Goal: Entertainment & Leisure: Browse casually

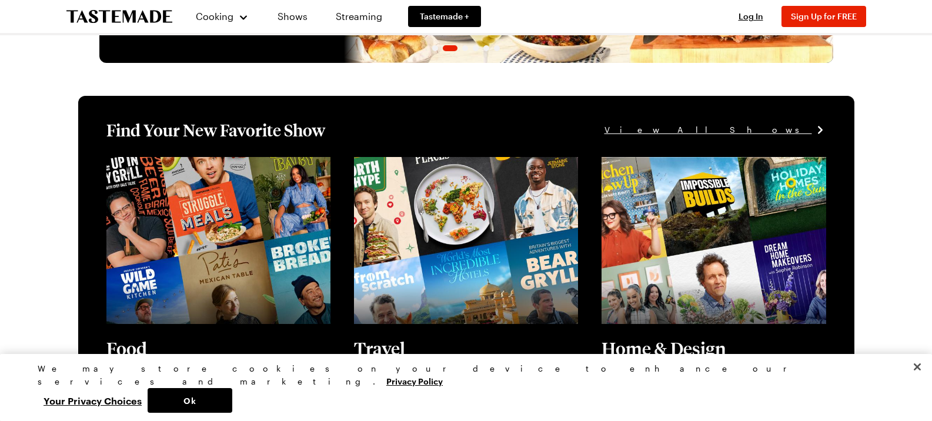
scroll to position [118, 0]
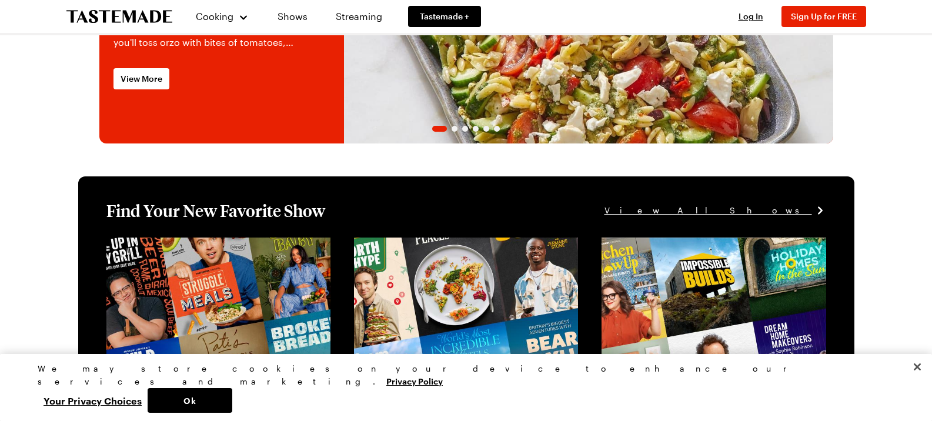
scroll to position [235, 0]
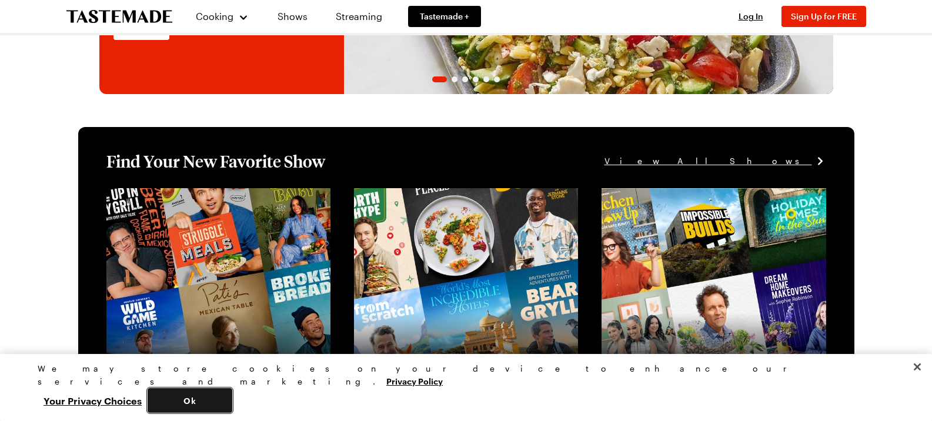
click at [232, 402] on button "Ok" at bounding box center [190, 400] width 85 height 25
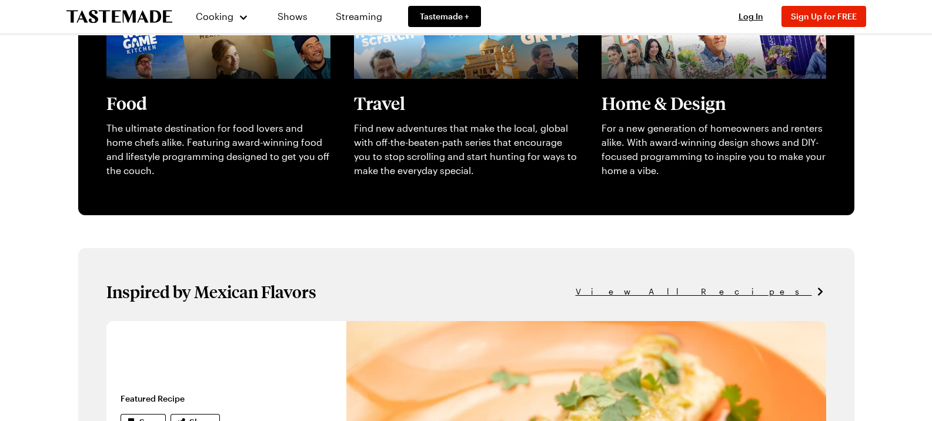
scroll to position [277, 0]
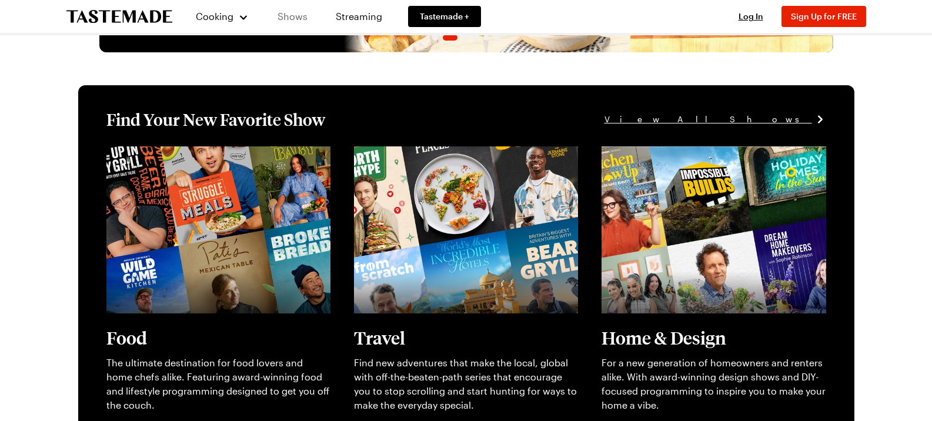
click at [282, 16] on link "Shows" at bounding box center [293, 16] width 54 height 33
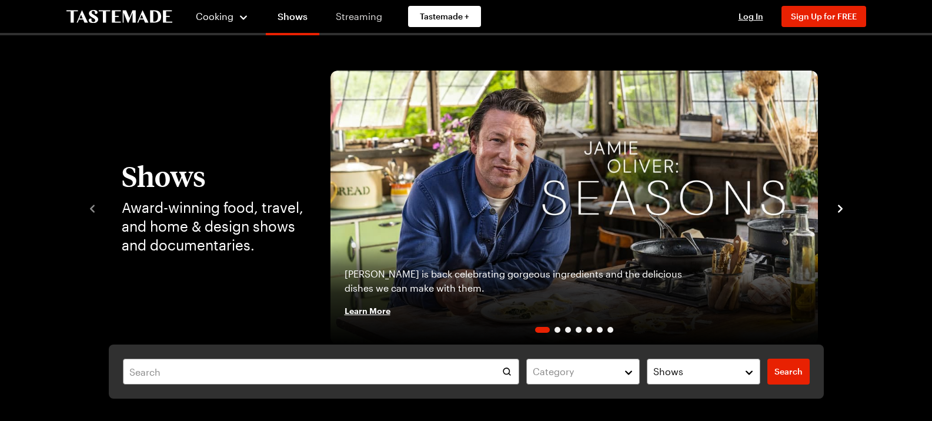
click at [351, 21] on link "Streaming" at bounding box center [359, 16] width 70 height 33
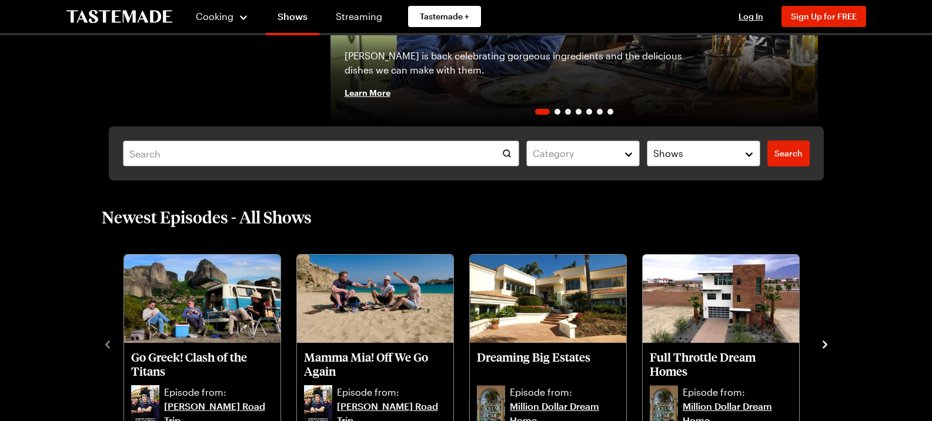
scroll to position [235, 0]
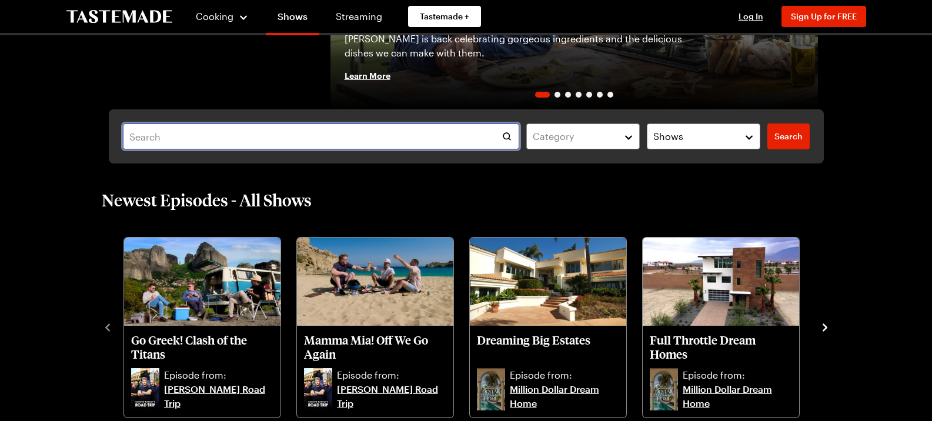
click at [209, 142] on input "text" at bounding box center [321, 137] width 397 height 26
type input "choo choo"
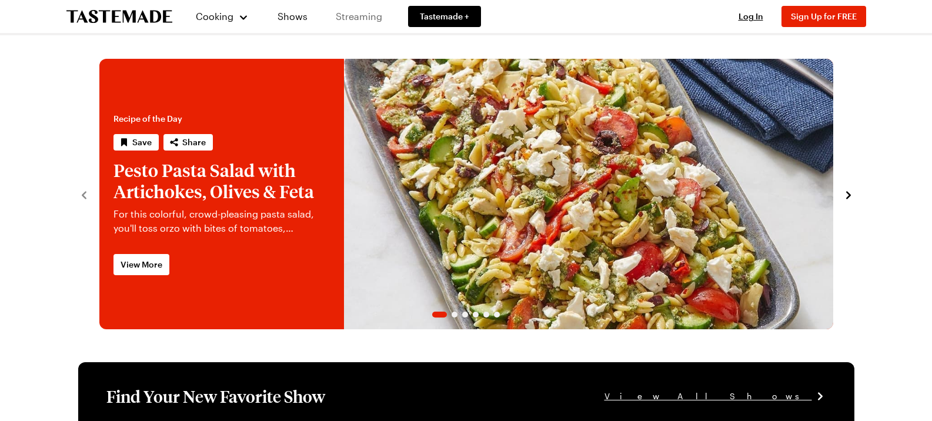
click at [373, 17] on link "Streaming" at bounding box center [359, 16] width 70 height 33
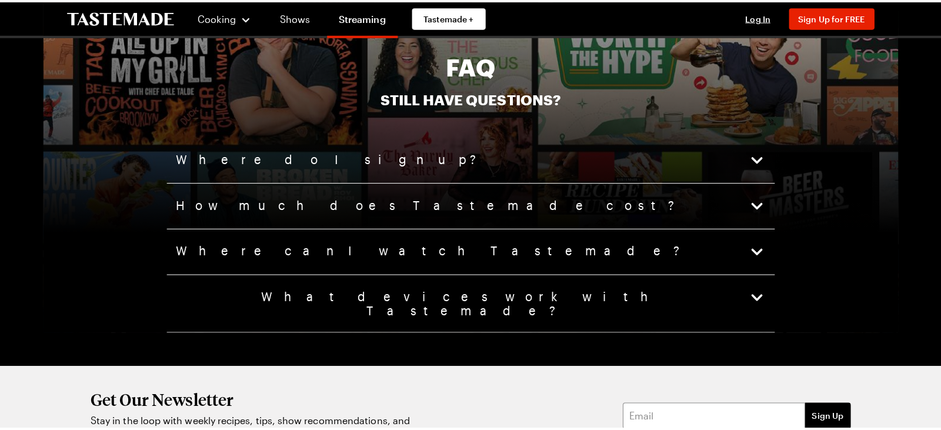
scroll to position [2941, 0]
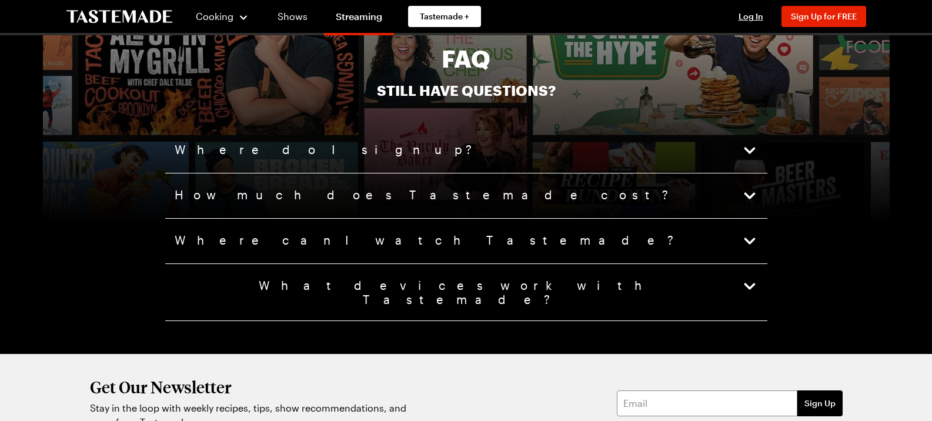
click at [421, 188] on button "How much does Tastemade cost?" at bounding box center [466, 196] width 583 height 16
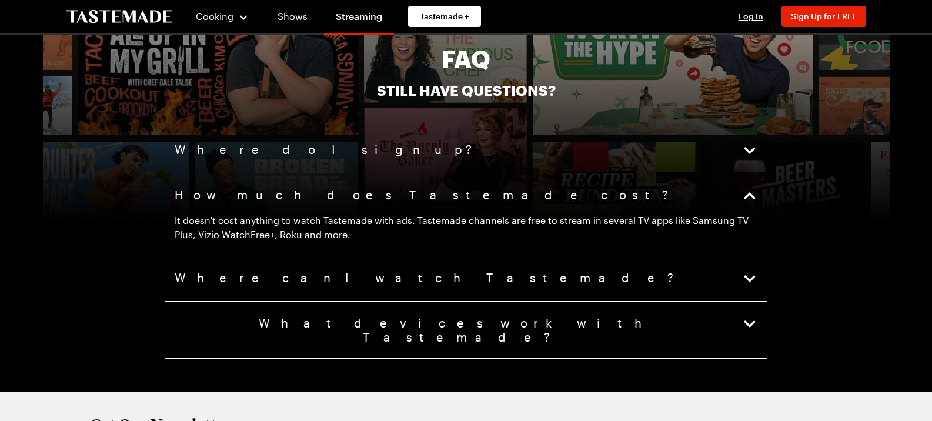
click at [425, 155] on div "Where do I sign up?" at bounding box center [466, 150] width 602 height 45
click at [429, 142] on button "Where do I sign up?" at bounding box center [466, 150] width 583 height 16
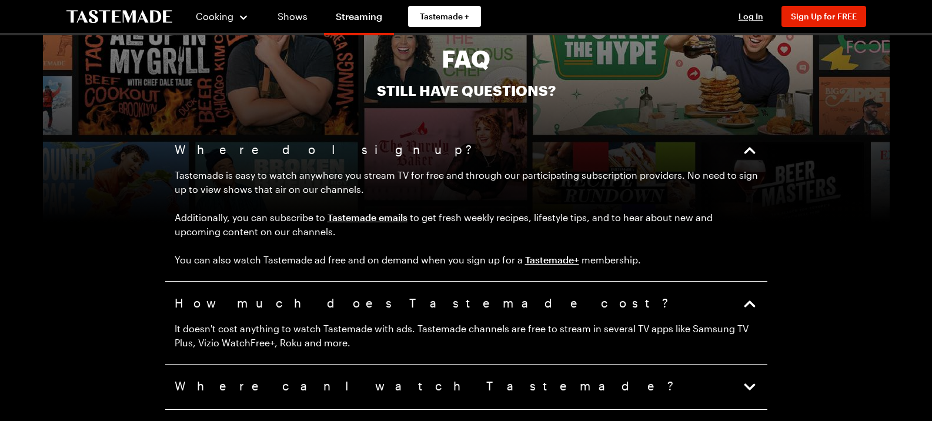
click at [745, 142] on icon "button" at bounding box center [750, 150] width 16 height 16
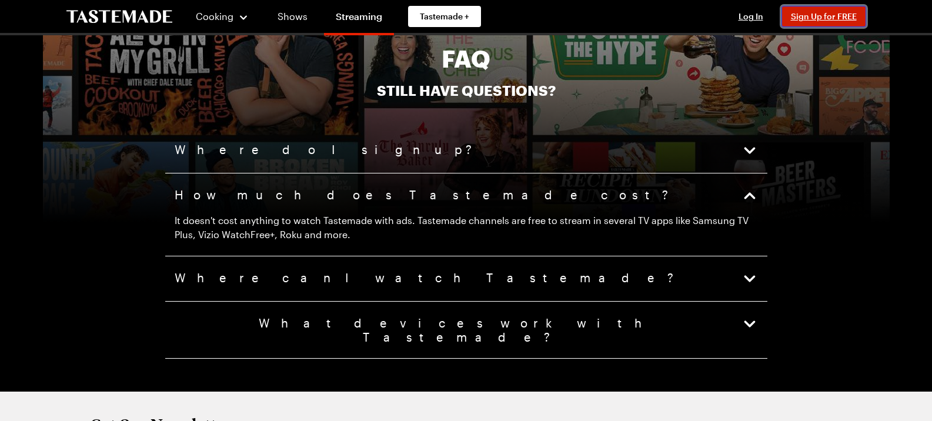
click at [824, 20] on span "Sign Up for FREE" at bounding box center [824, 16] width 66 height 10
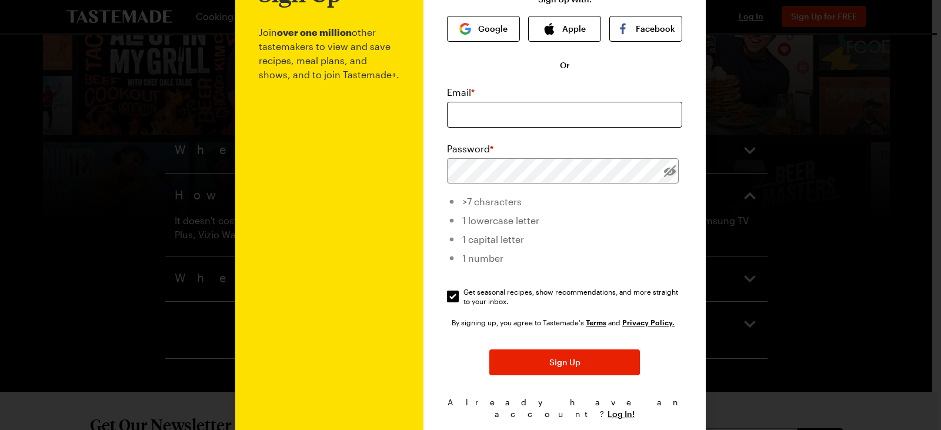
scroll to position [0, 0]
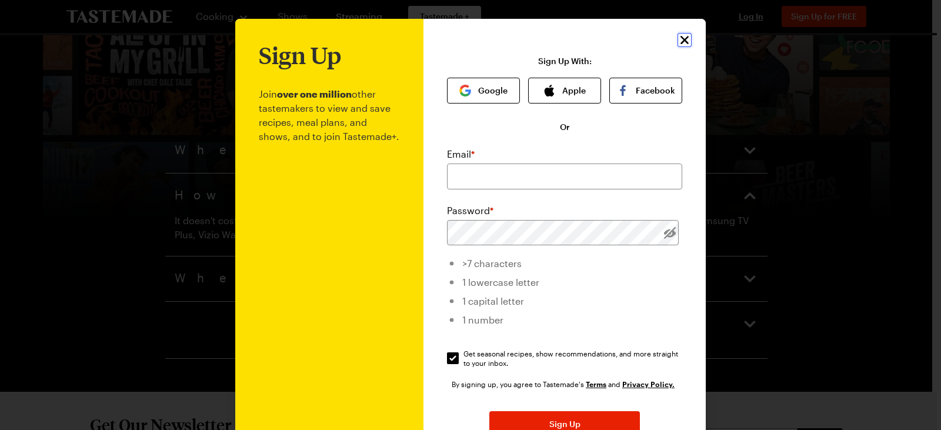
click at [680, 45] on icon "Close" at bounding box center [685, 40] width 14 height 14
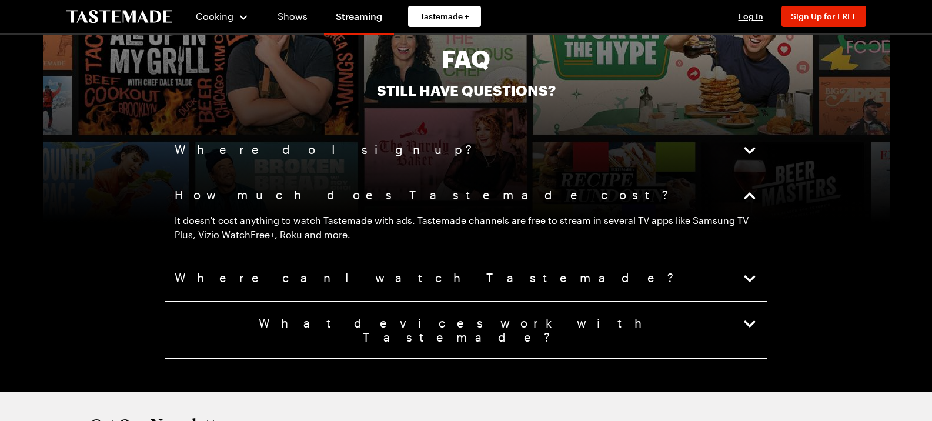
click at [745, 147] on icon "button" at bounding box center [750, 150] width 16 height 16
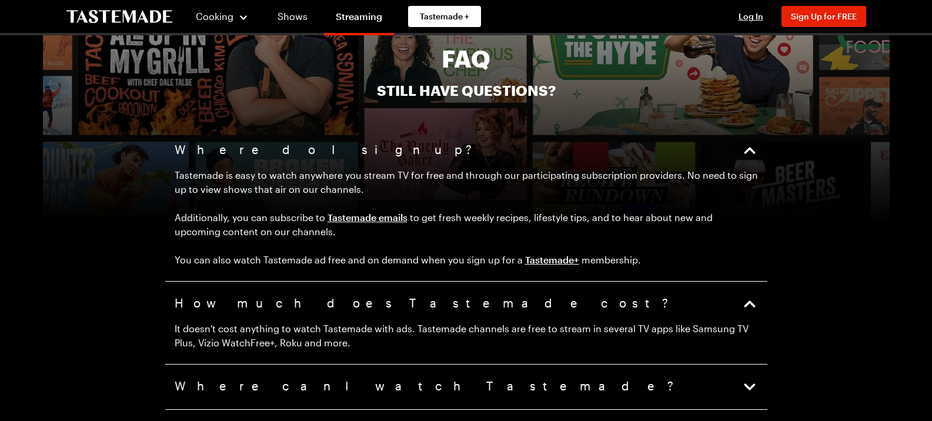
click at [745, 147] on icon "button" at bounding box center [749, 150] width 11 height 6
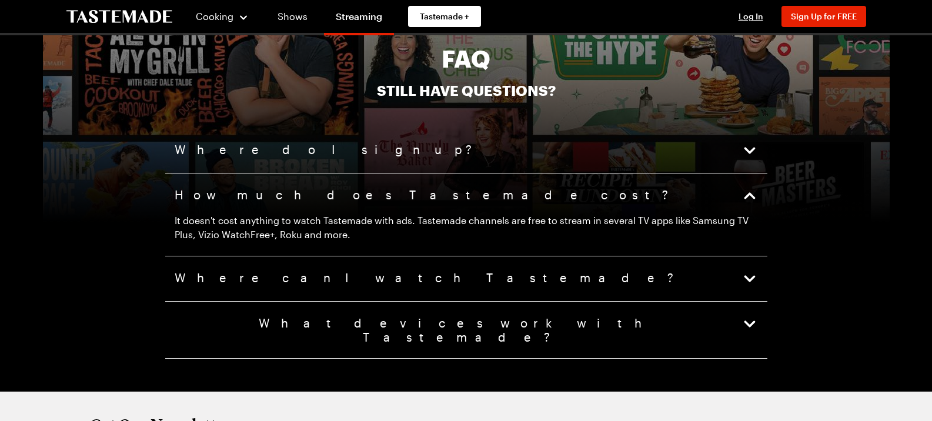
click at [739, 178] on div "How much does Tastemade cost? It doesn't cost anything to watch Tastemade with …" at bounding box center [466, 215] width 602 height 83
click at [747, 188] on icon "button" at bounding box center [750, 196] width 16 height 16
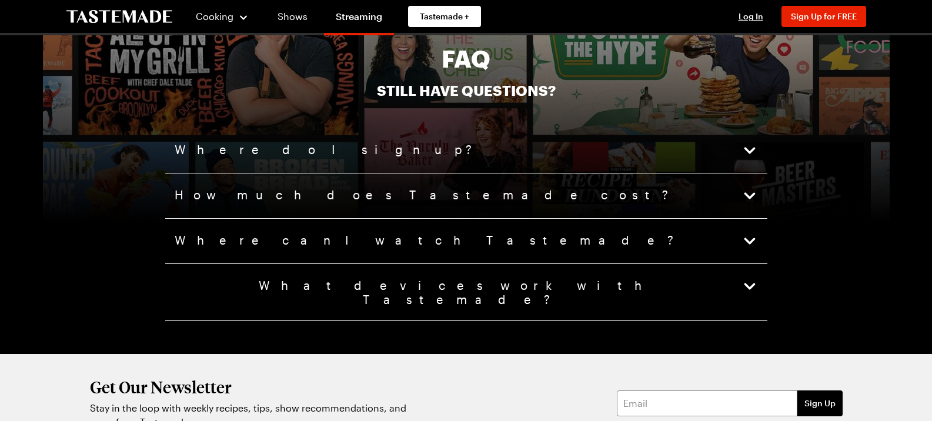
click at [753, 233] on icon "button" at bounding box center [750, 241] width 16 height 16
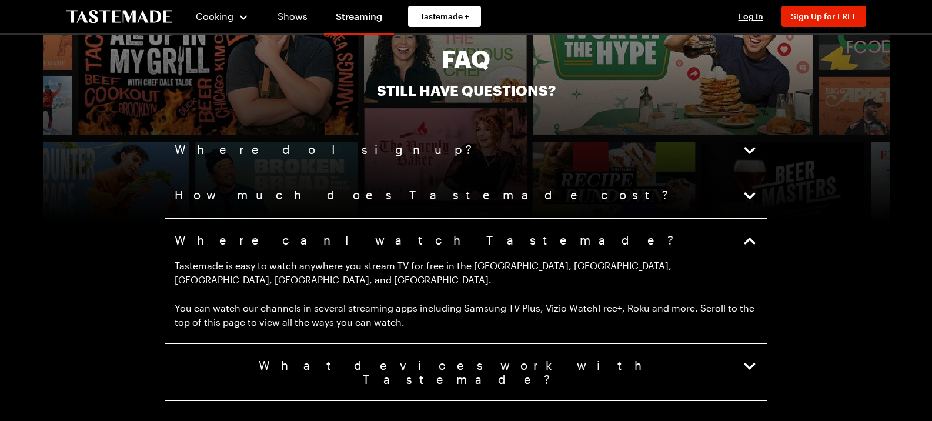
click at [753, 233] on icon "button" at bounding box center [750, 241] width 16 height 16
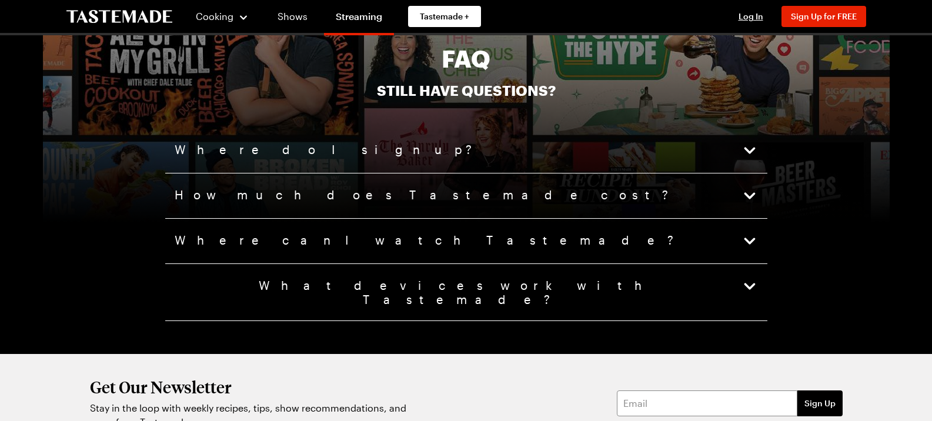
click at [753, 283] on icon "button" at bounding box center [750, 286] width 16 height 16
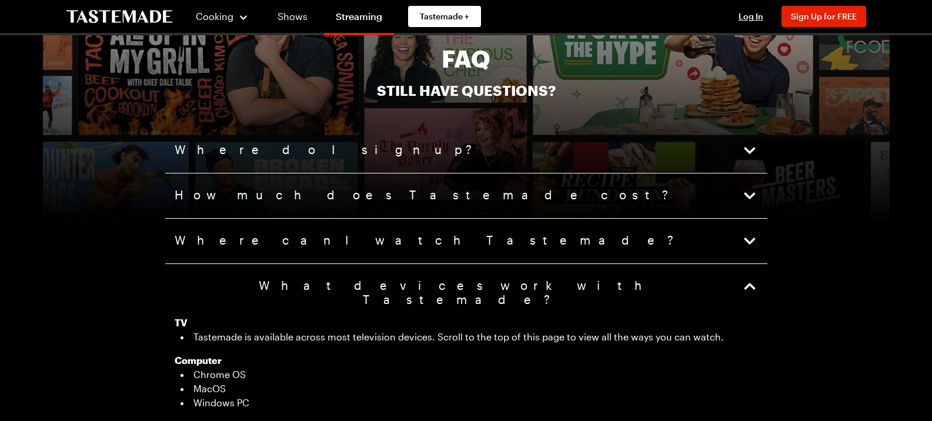
click at [753, 283] on icon "button" at bounding box center [750, 286] width 16 height 16
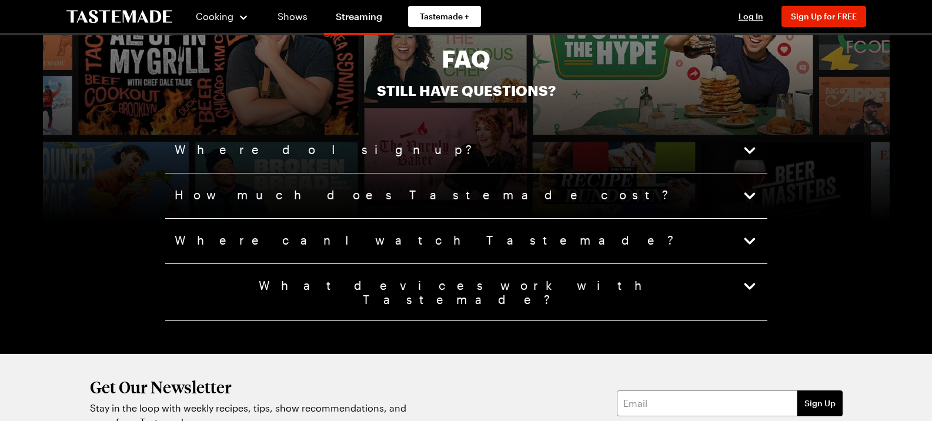
click at [748, 142] on icon "button" at bounding box center [750, 150] width 16 height 16
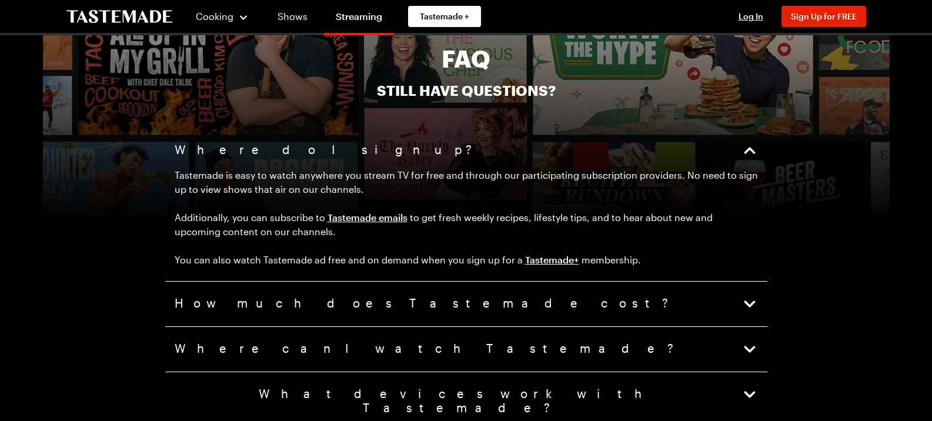
click at [748, 142] on icon "button" at bounding box center [750, 150] width 16 height 16
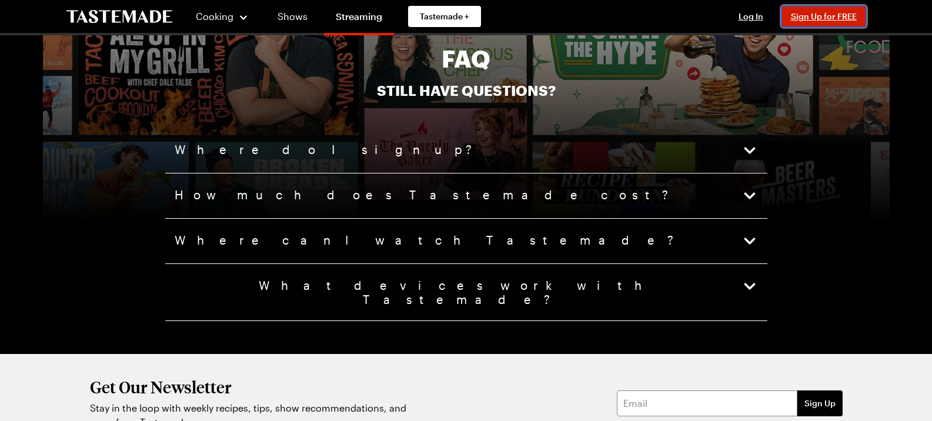
click at [809, 21] on button "Sign Up for FREE" at bounding box center [824, 16] width 85 height 21
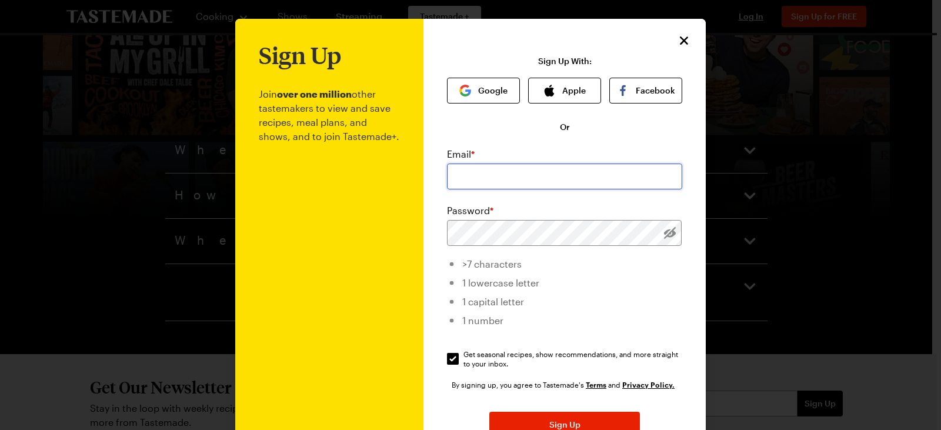
click at [499, 178] on input "email" at bounding box center [564, 177] width 235 height 26
type input "mistidotson@yahoo.com"
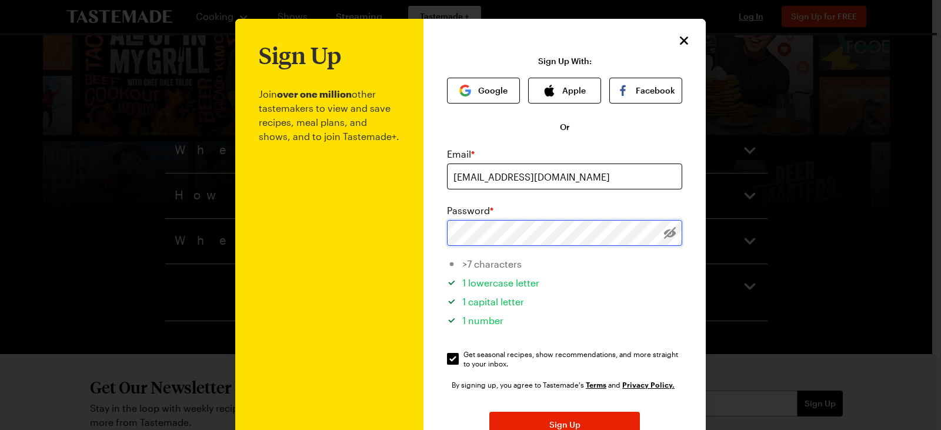
click at [489, 412] on button "Sign Up" at bounding box center [564, 425] width 151 height 26
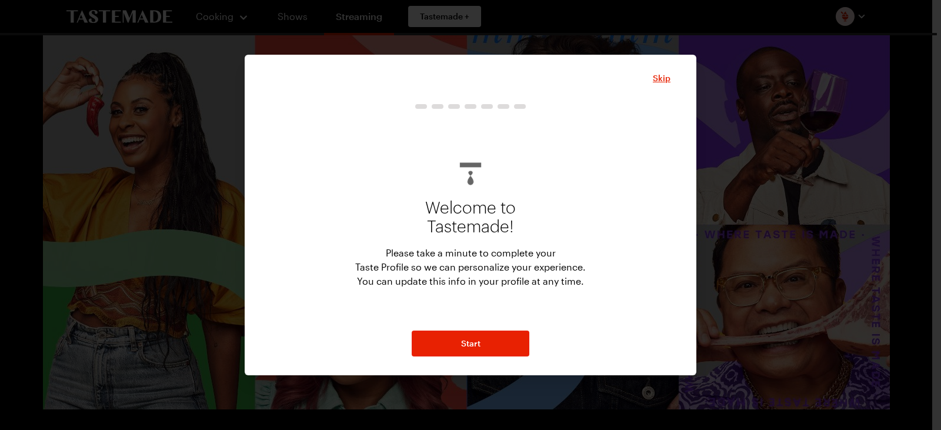
click at [472, 357] on div "Skip Welcome to Tastemade! Please take a minute to complete your Taste Profile …" at bounding box center [471, 215] width 452 height 321
click at [471, 341] on span "Start" at bounding box center [470, 344] width 19 height 12
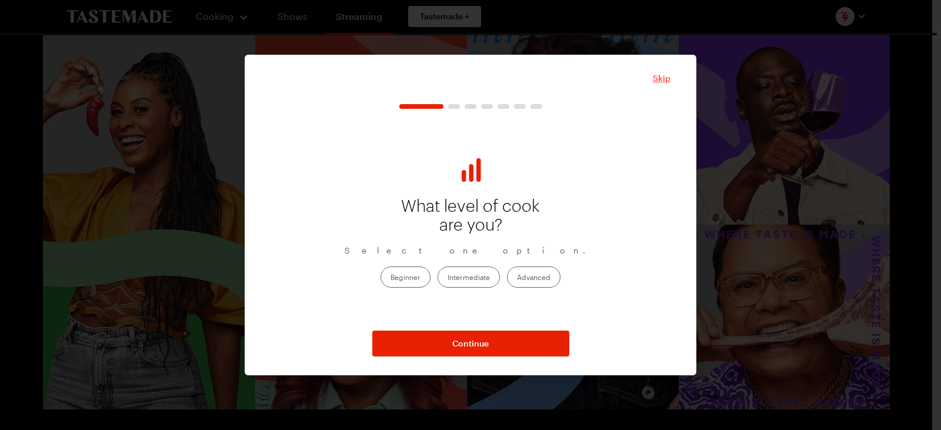
click at [668, 78] on span "Skip" at bounding box center [662, 78] width 18 height 12
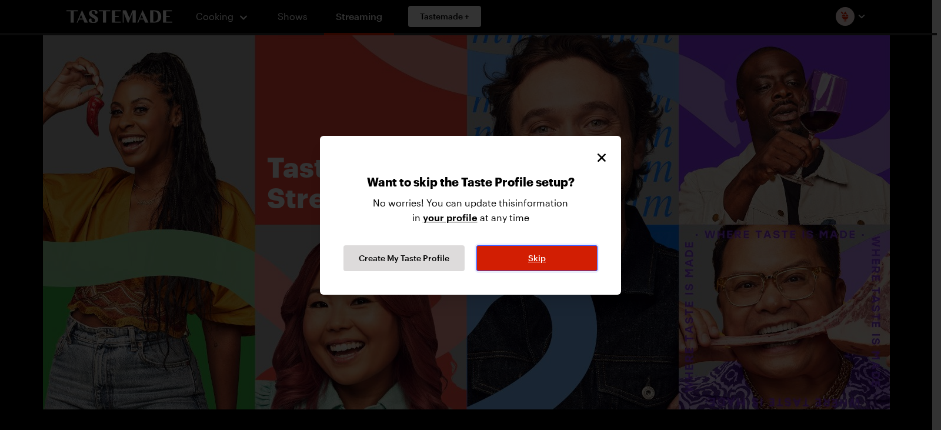
click at [543, 255] on span "Skip" at bounding box center [537, 258] width 18 height 12
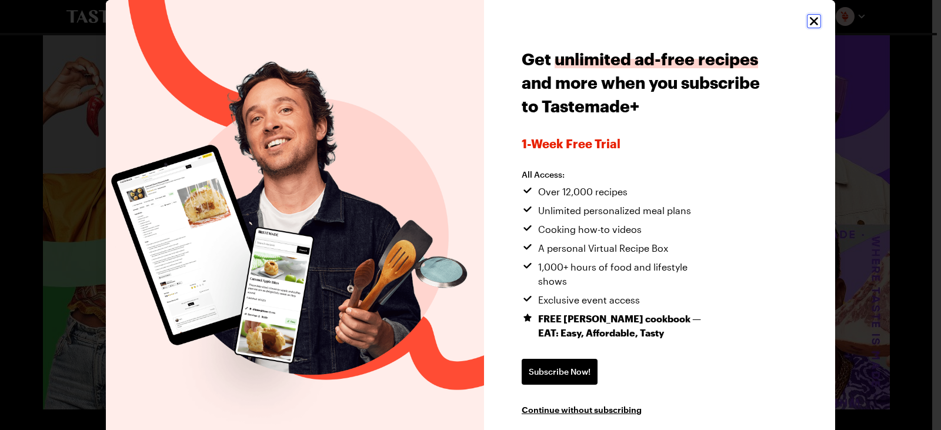
click at [814, 22] on icon "Close" at bounding box center [814, 21] width 14 height 14
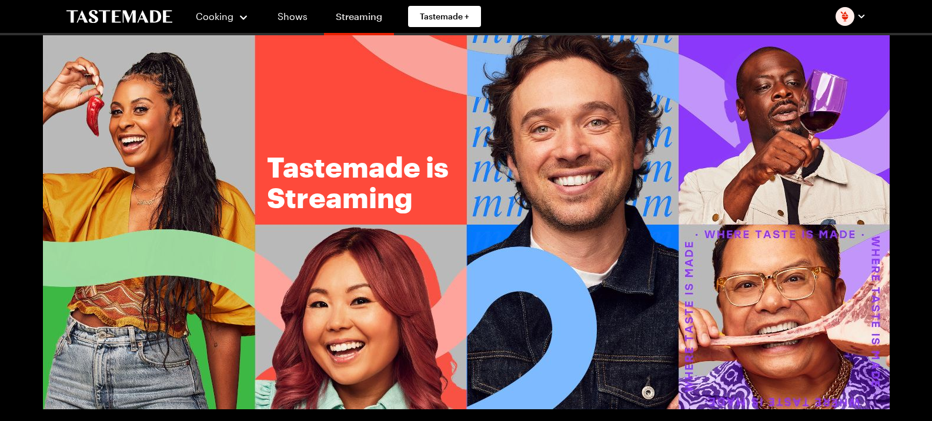
click at [356, 18] on link "Streaming" at bounding box center [359, 18] width 70 height 33
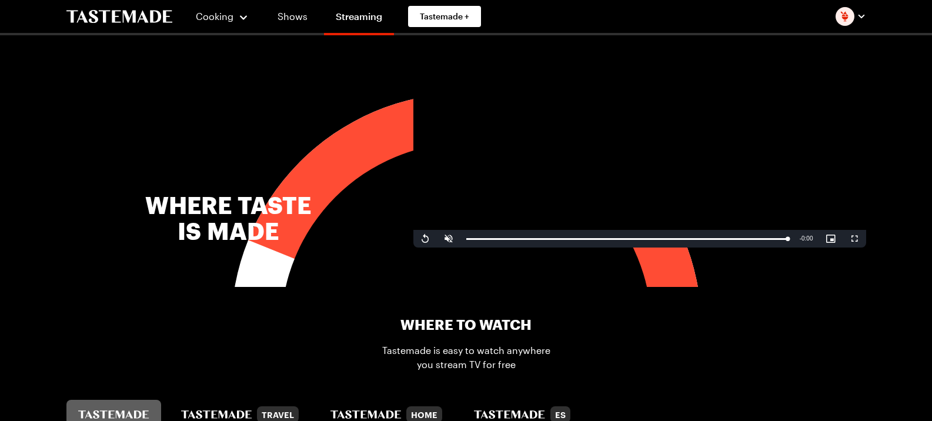
scroll to position [235, 0]
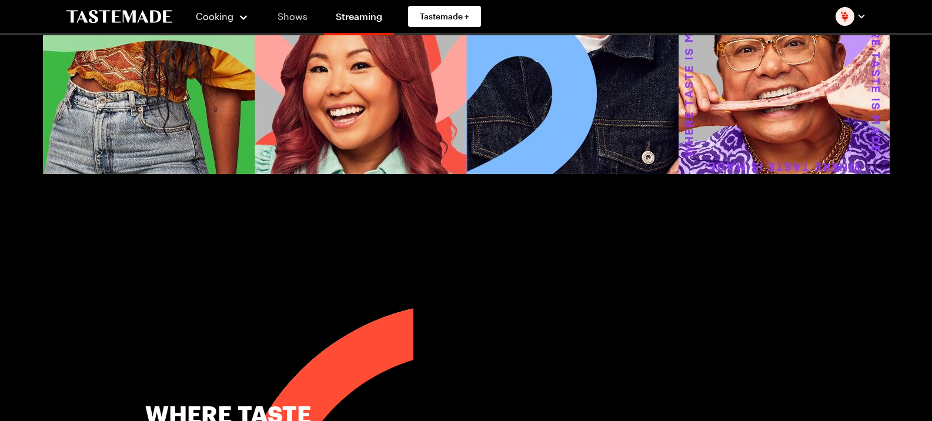
click at [306, 16] on link "Shows" at bounding box center [293, 16] width 54 height 33
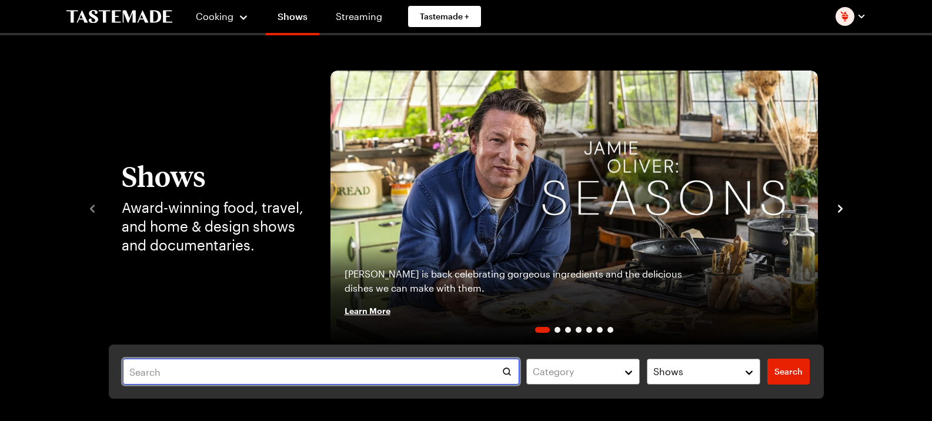
click at [386, 368] on input "text" at bounding box center [321, 372] width 397 height 26
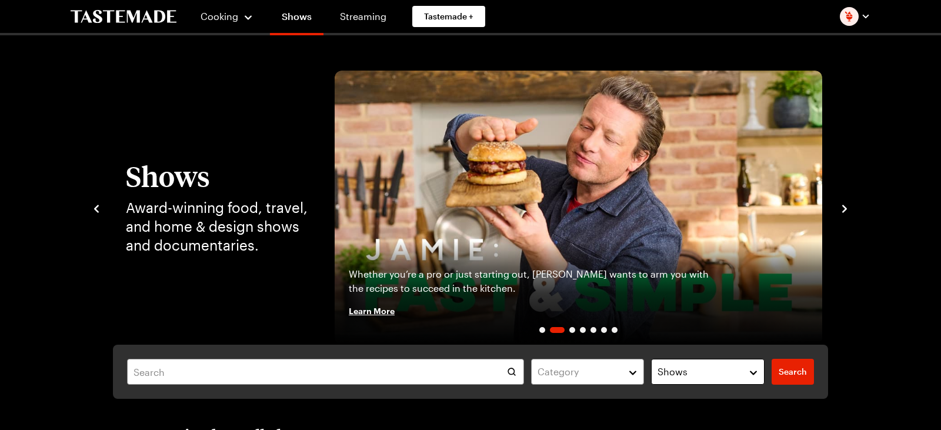
click at [669, 369] on span "Shows" at bounding box center [673, 372] width 30 height 14
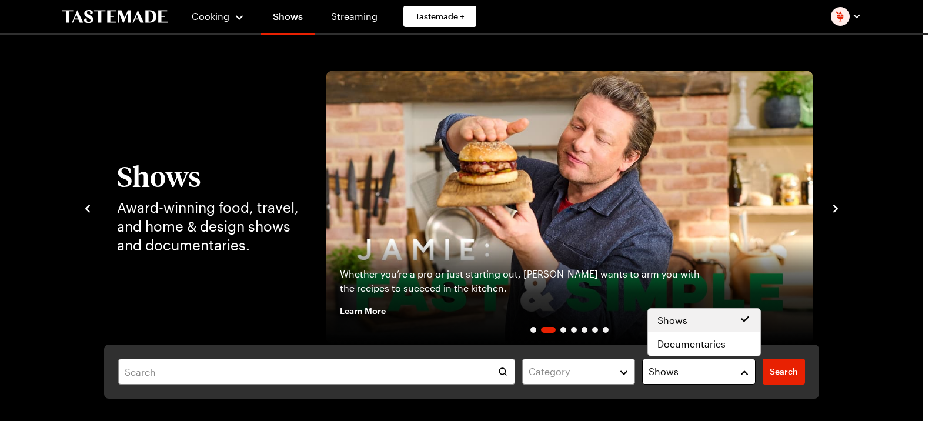
click at [669, 369] on span "Shows" at bounding box center [664, 372] width 30 height 14
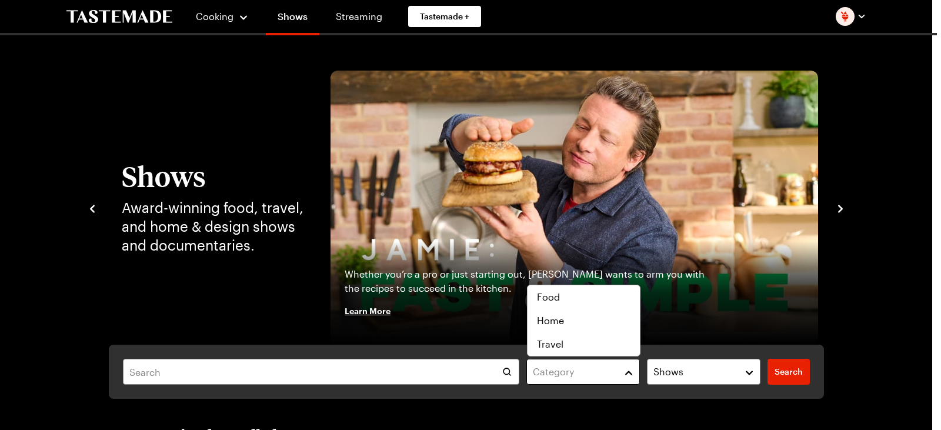
click at [591, 365] on div "Category" at bounding box center [574, 372] width 83 height 14
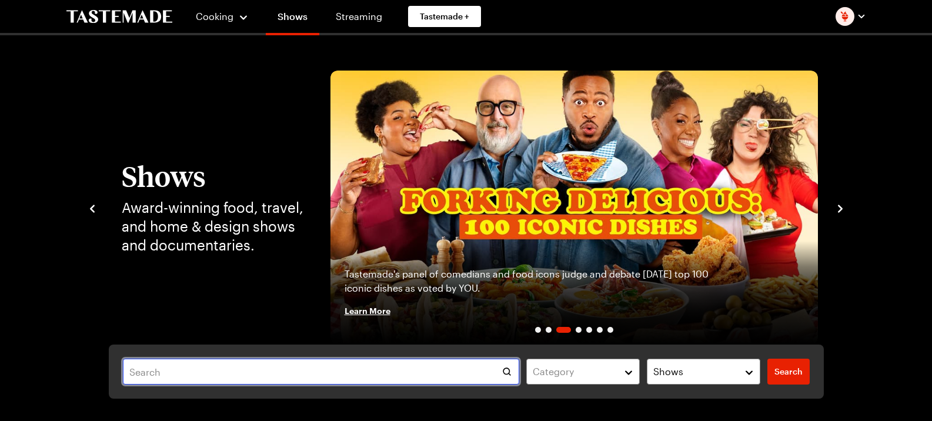
click at [206, 371] on input "text" at bounding box center [321, 372] width 397 height 26
type input "frankie"
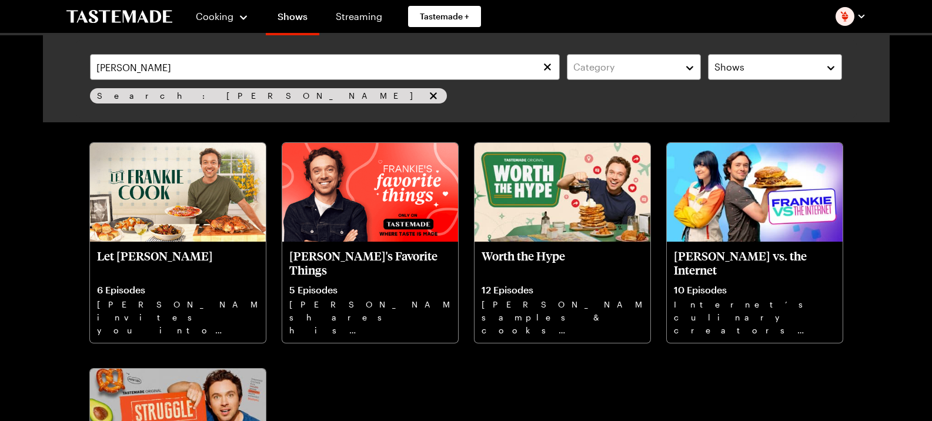
scroll to position [59, 0]
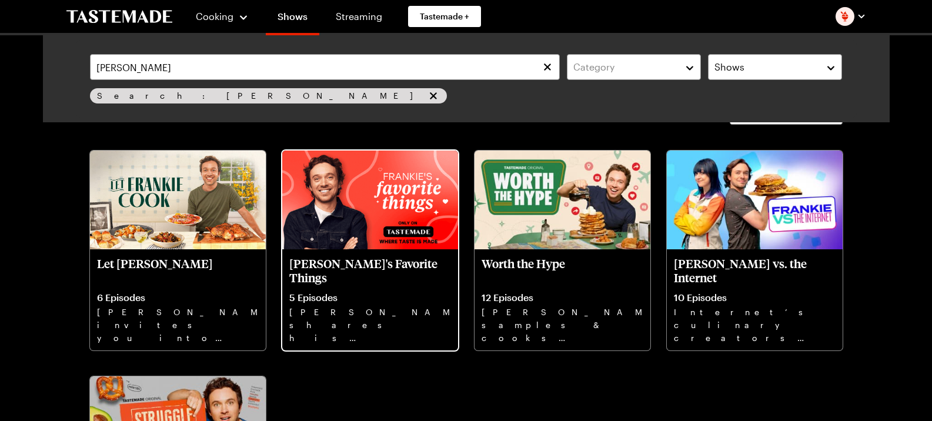
click at [398, 265] on p "Frankie's Favorite Things" at bounding box center [370, 270] width 162 height 28
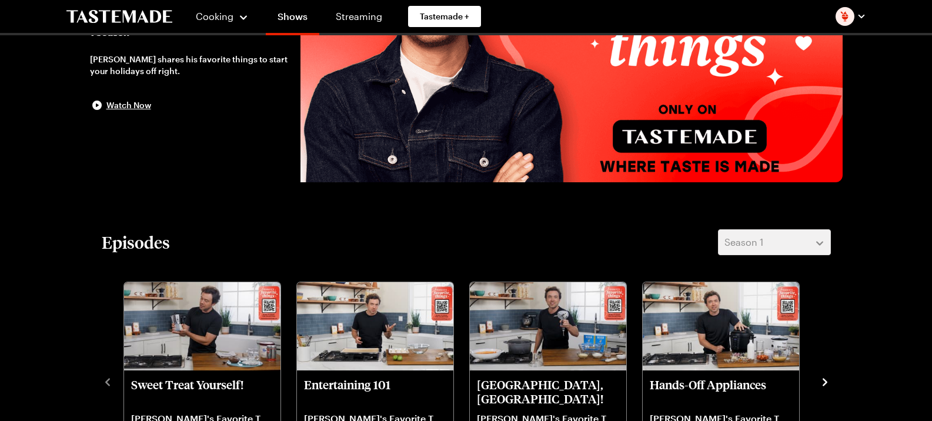
scroll to position [235, 0]
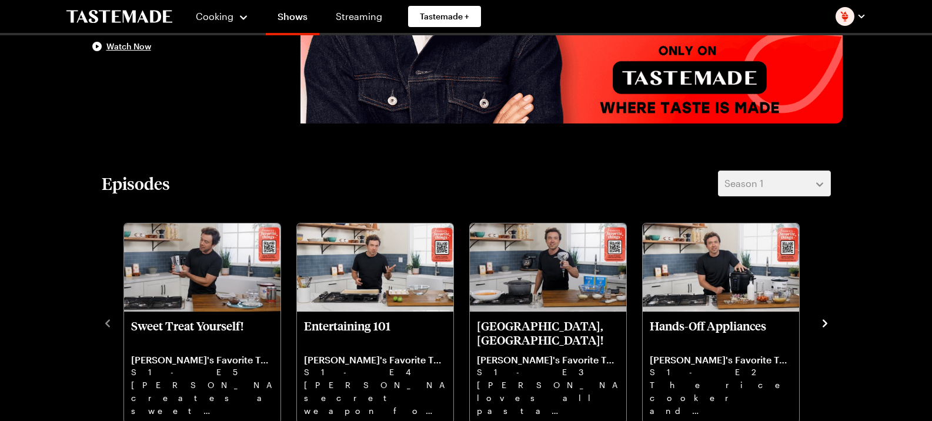
click at [824, 321] on icon "navigate to next item" at bounding box center [825, 323] width 5 height 8
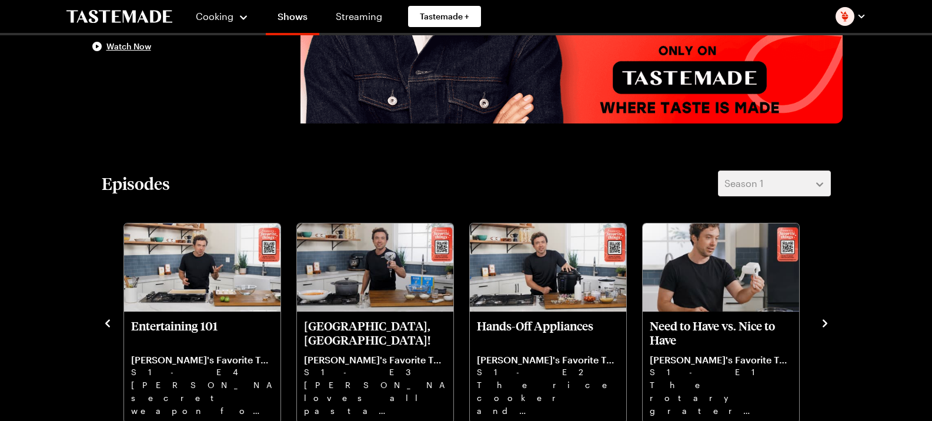
click at [824, 320] on icon "navigate to next item" at bounding box center [825, 323] width 5 height 8
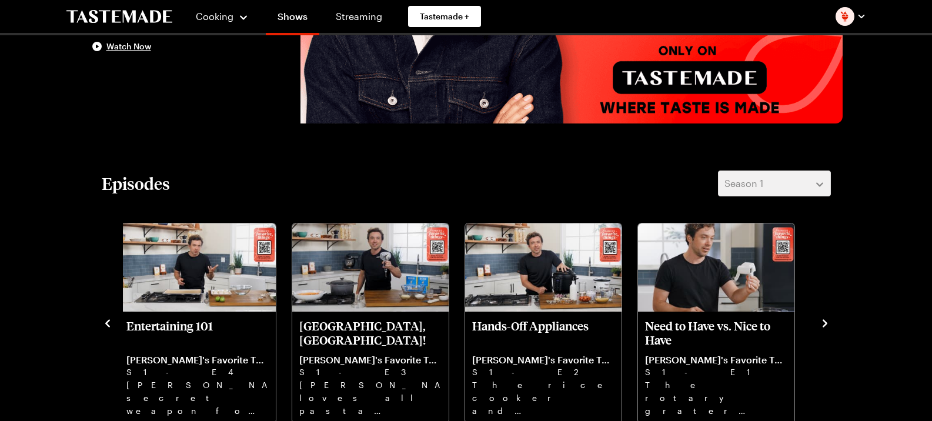
scroll to position [59, 0]
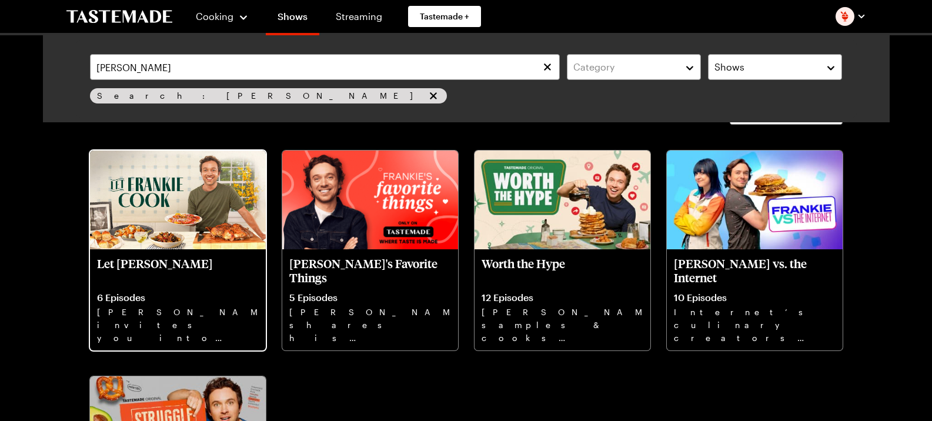
click at [198, 293] on p "6 Episodes" at bounding box center [178, 298] width 162 height 12
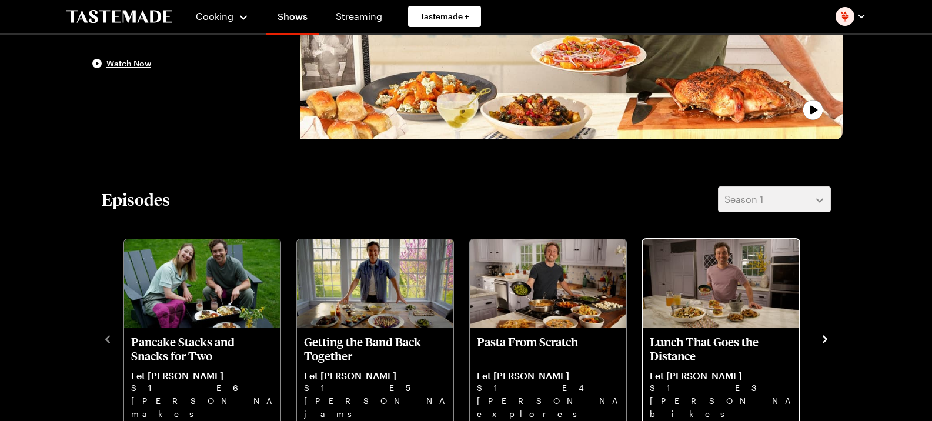
scroll to position [235, 0]
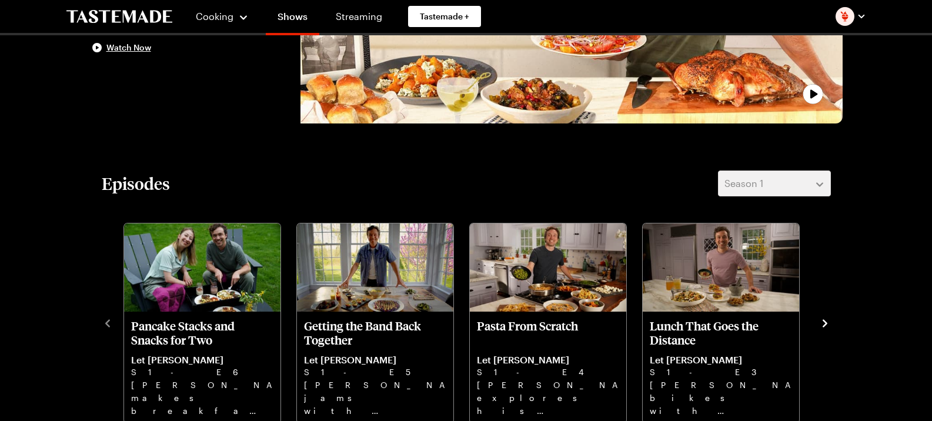
click at [827, 323] on icon "navigate to next item" at bounding box center [825, 323] width 5 height 8
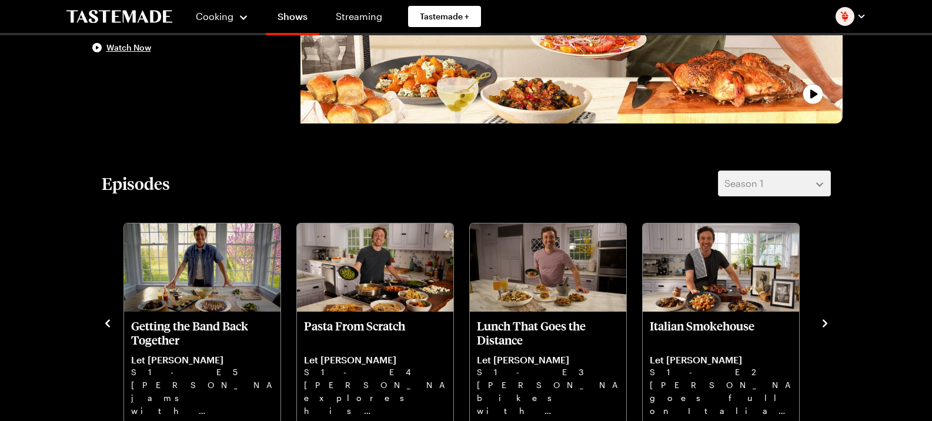
click at [827, 323] on icon "navigate to next item" at bounding box center [825, 323] width 5 height 8
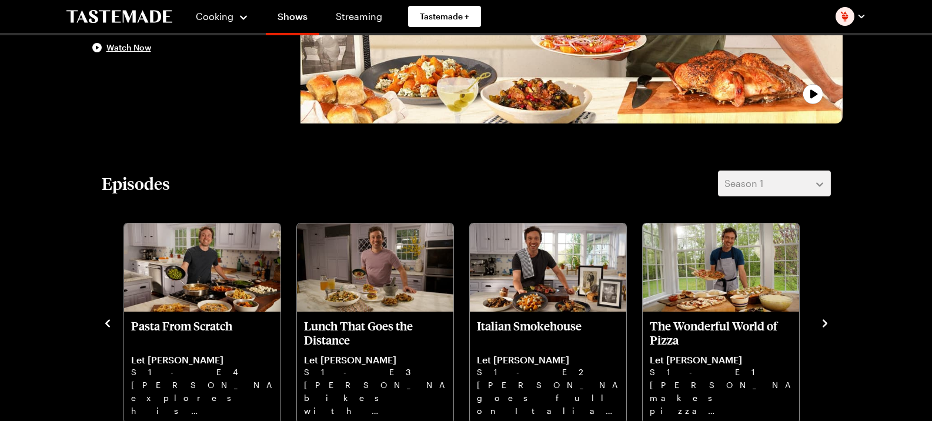
click at [827, 323] on icon "navigate to next item" at bounding box center [825, 323] width 5 height 8
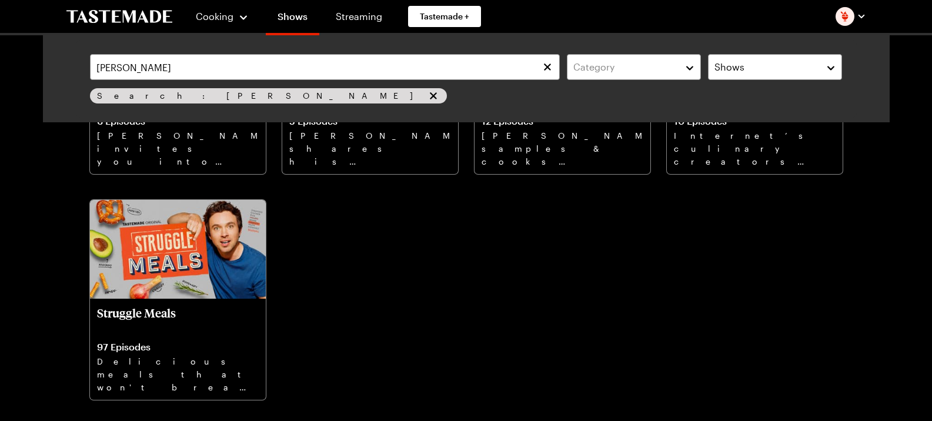
scroll to position [59, 0]
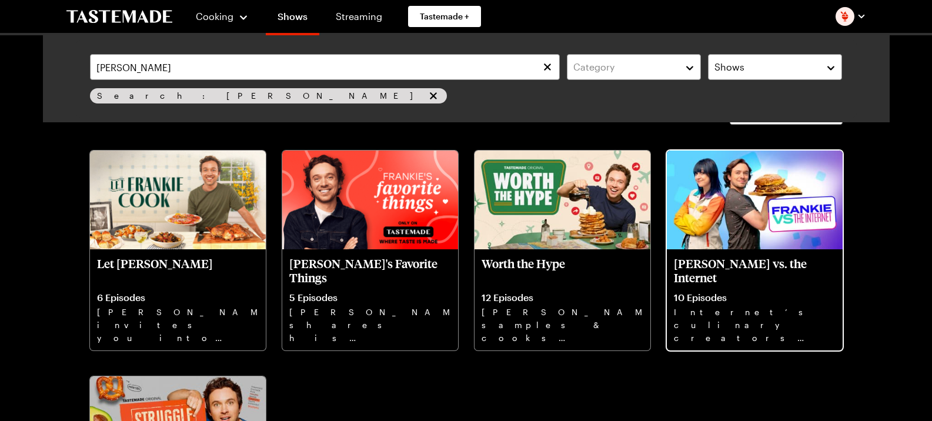
click at [774, 301] on p "10 Episodes" at bounding box center [755, 298] width 162 height 12
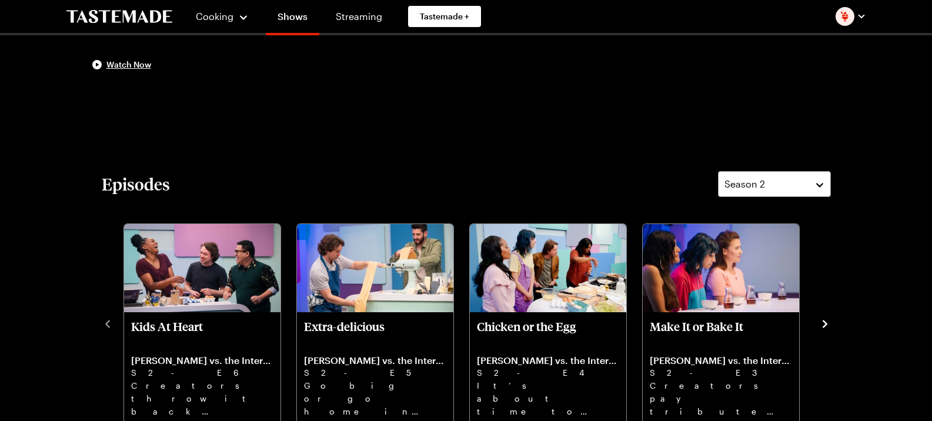
scroll to position [294, 0]
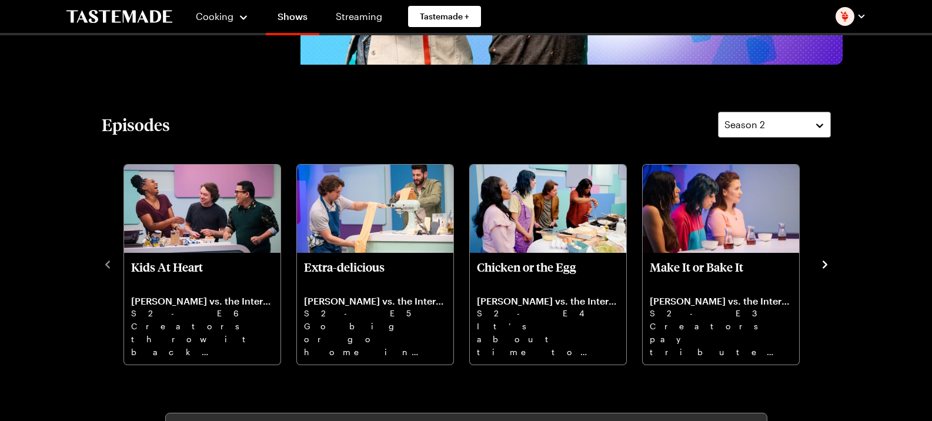
click at [820, 262] on icon "navigate to next item" at bounding box center [825, 265] width 12 height 12
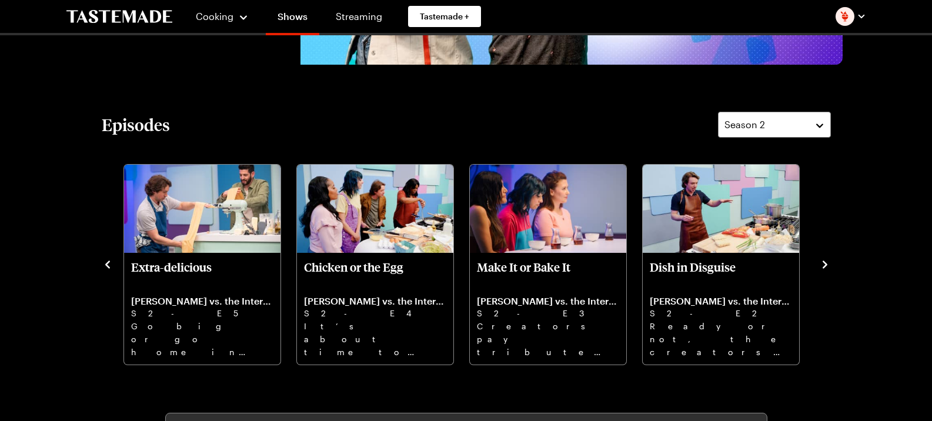
click at [820, 262] on icon "navigate to next item" at bounding box center [825, 265] width 12 height 12
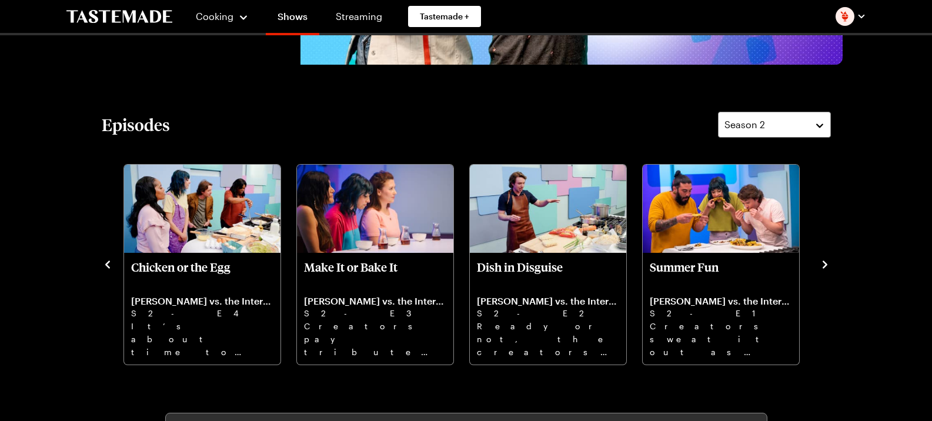
click at [820, 262] on icon "navigate to next item" at bounding box center [825, 265] width 12 height 12
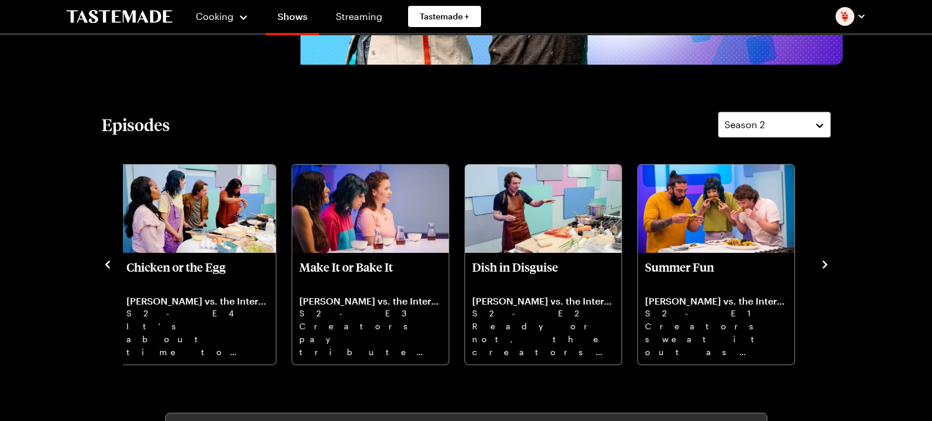
scroll to position [59, 0]
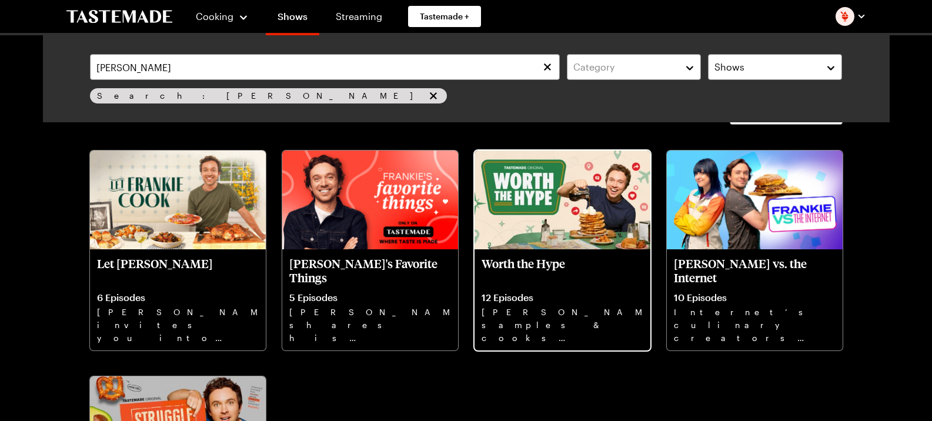
click at [518, 283] on div "Worth the Hype 12 Episodes Frankie Celenza samples & cooks buzzworthy bites in …" at bounding box center [563, 299] width 176 height 101
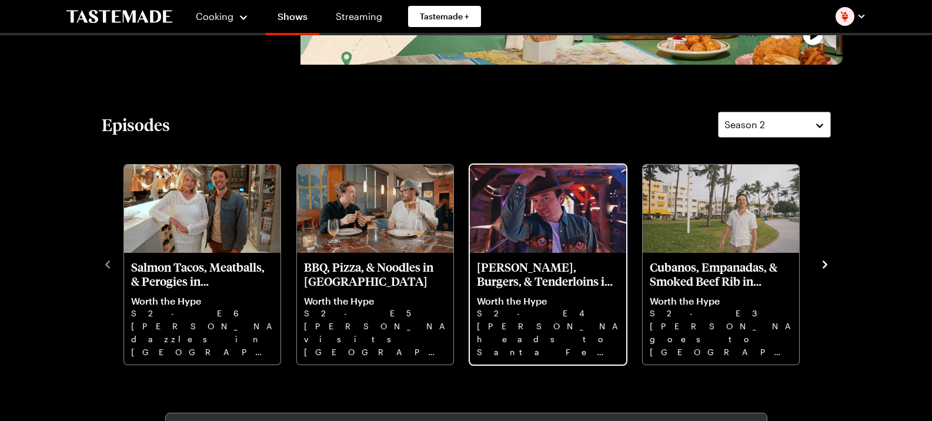
scroll to position [353, 0]
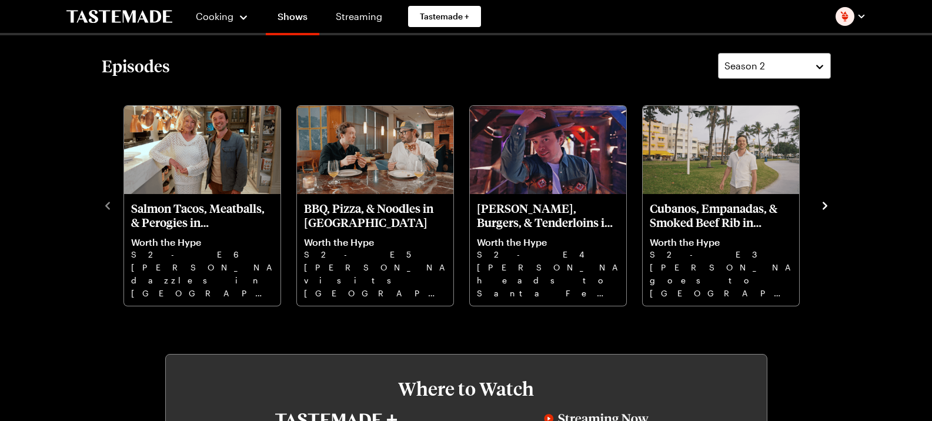
click at [822, 203] on icon "navigate to next item" at bounding box center [825, 206] width 12 height 12
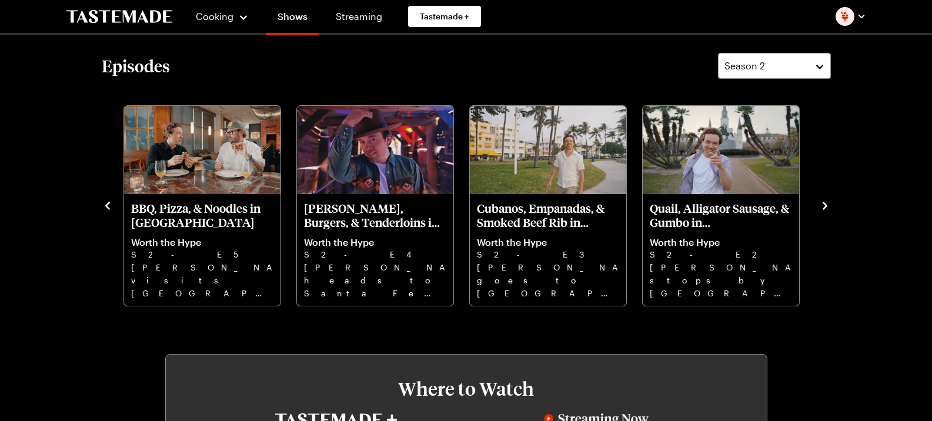
click at [822, 203] on icon "navigate to next item" at bounding box center [825, 206] width 12 height 12
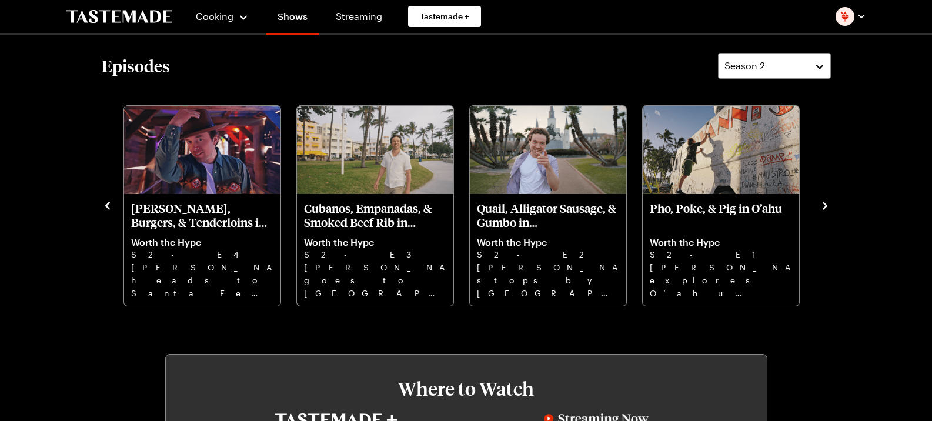
click at [822, 203] on icon "navigate to next item" at bounding box center [825, 206] width 12 height 12
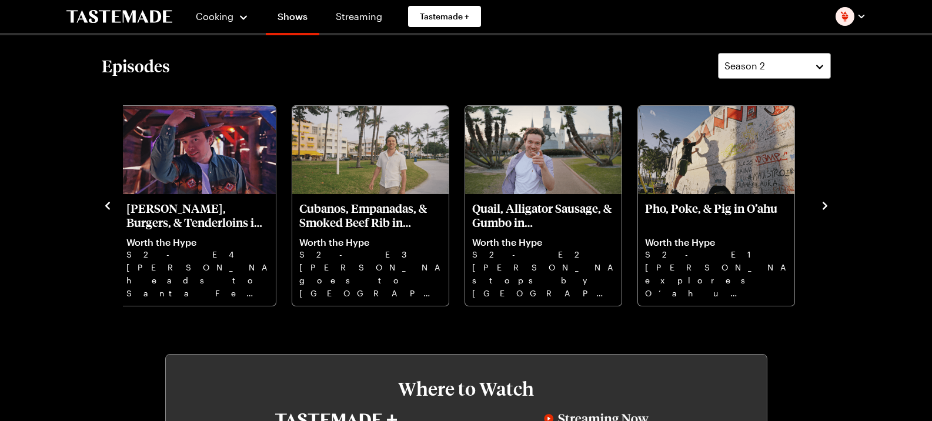
click at [822, 203] on icon "navigate to next item" at bounding box center [825, 206] width 12 height 12
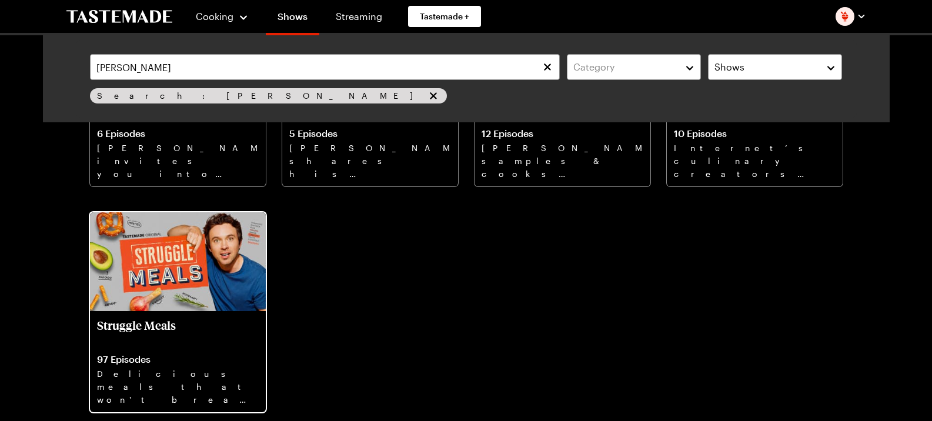
scroll to position [235, 0]
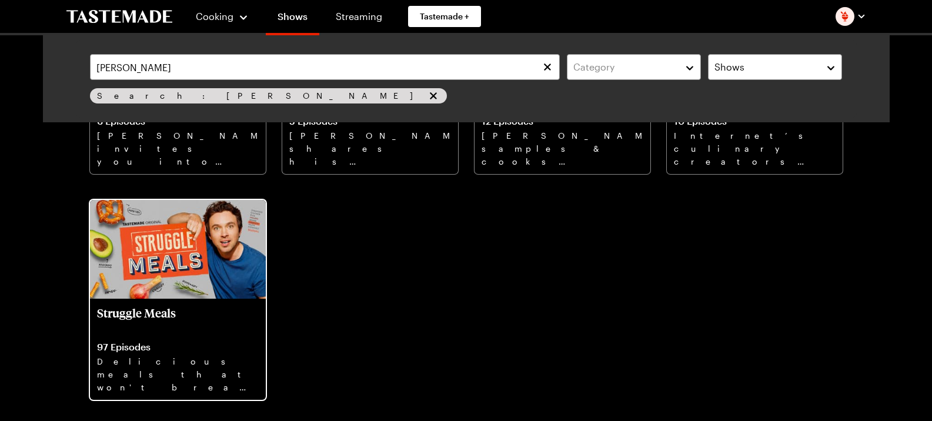
click at [157, 325] on p "Struggle Meals" at bounding box center [178, 320] width 162 height 28
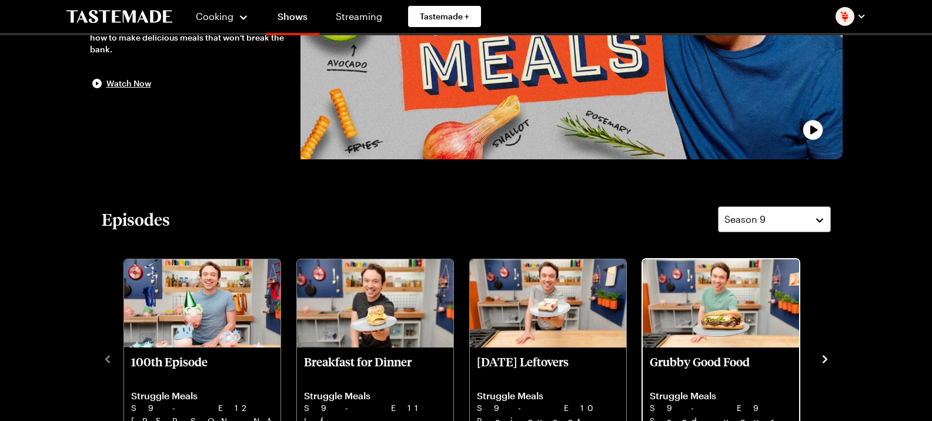
scroll to position [235, 0]
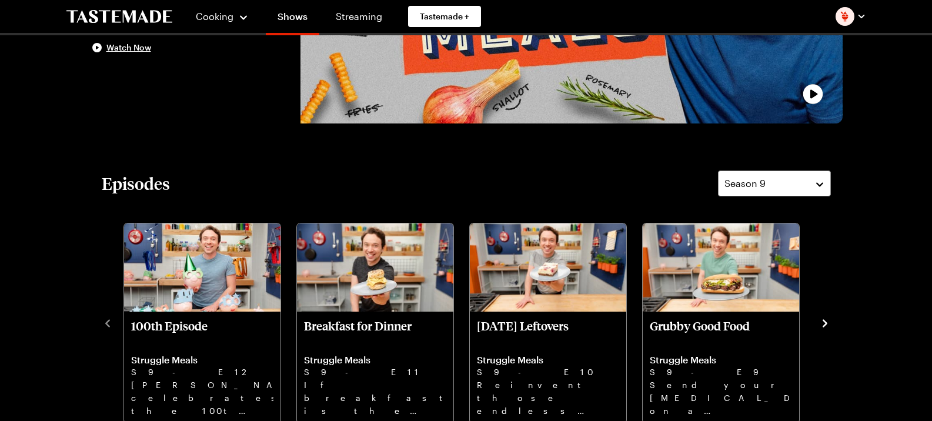
click at [819, 318] on icon "navigate to next item" at bounding box center [825, 324] width 12 height 12
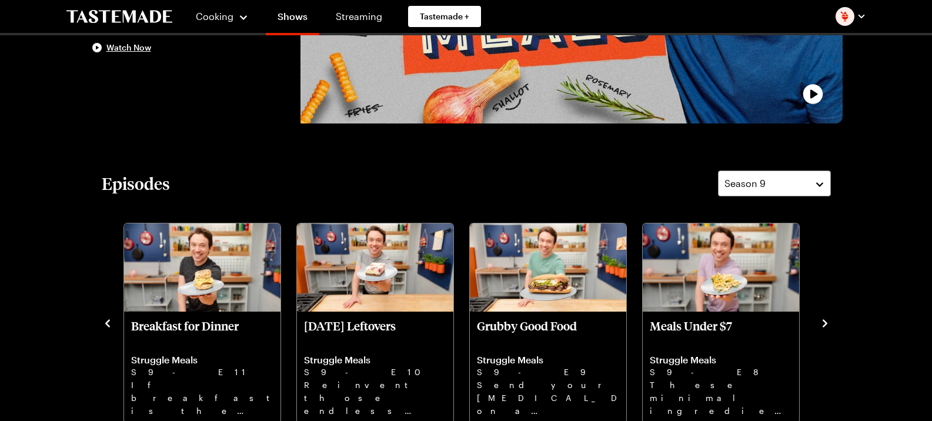
click at [819, 318] on icon "navigate to next item" at bounding box center [825, 324] width 12 height 12
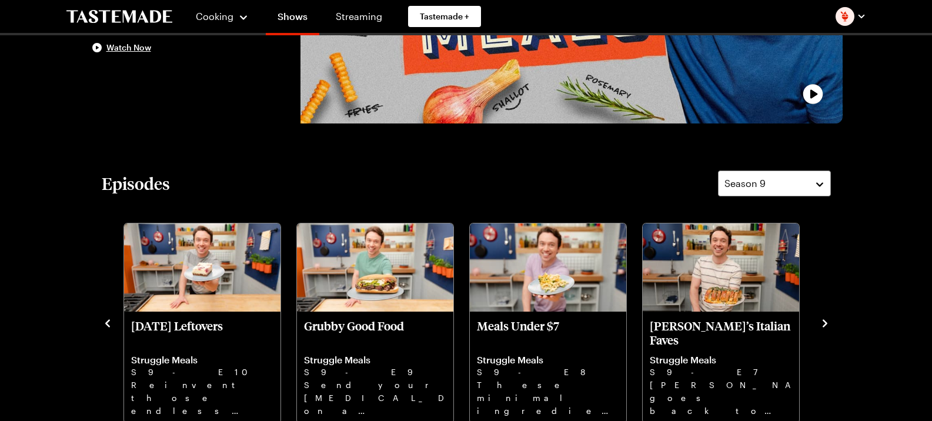
click at [819, 318] on icon "navigate to next item" at bounding box center [825, 324] width 12 height 12
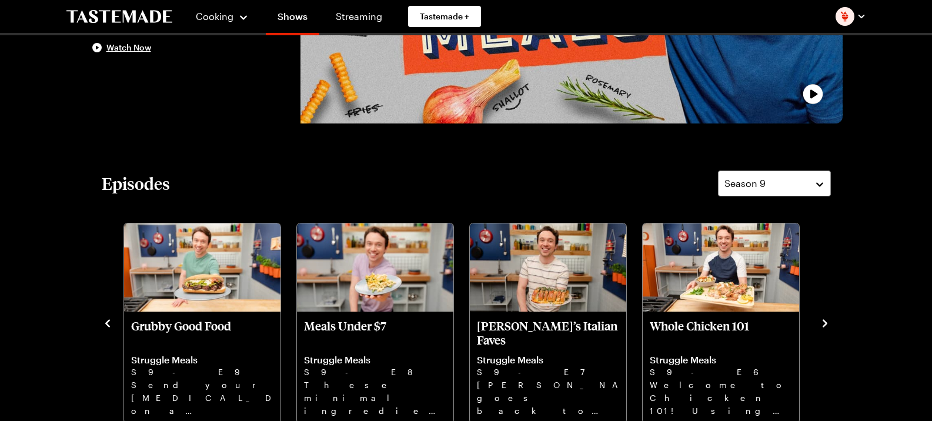
click at [819, 318] on icon "navigate to next item" at bounding box center [825, 324] width 12 height 12
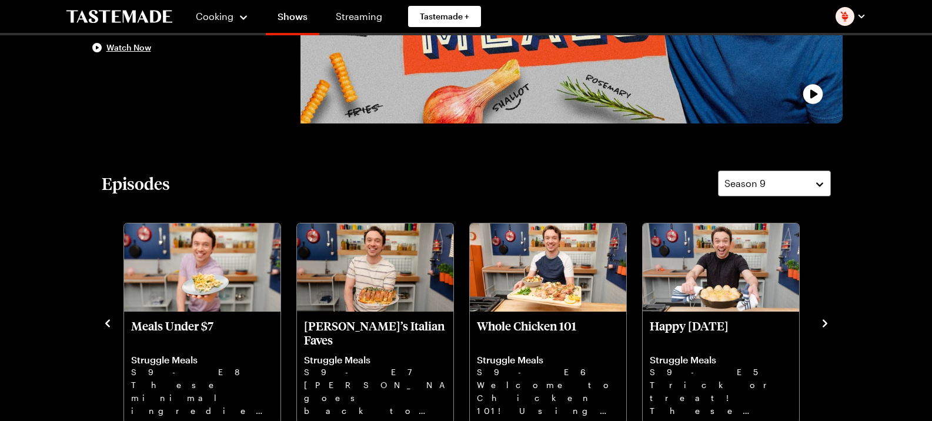
click at [819, 318] on icon "navigate to next item" at bounding box center [825, 324] width 12 height 12
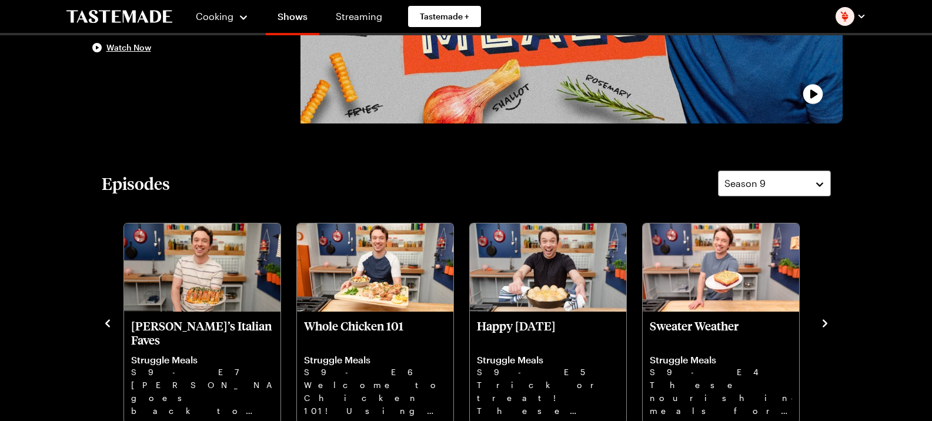
click at [819, 318] on icon "navigate to next item" at bounding box center [825, 324] width 12 height 12
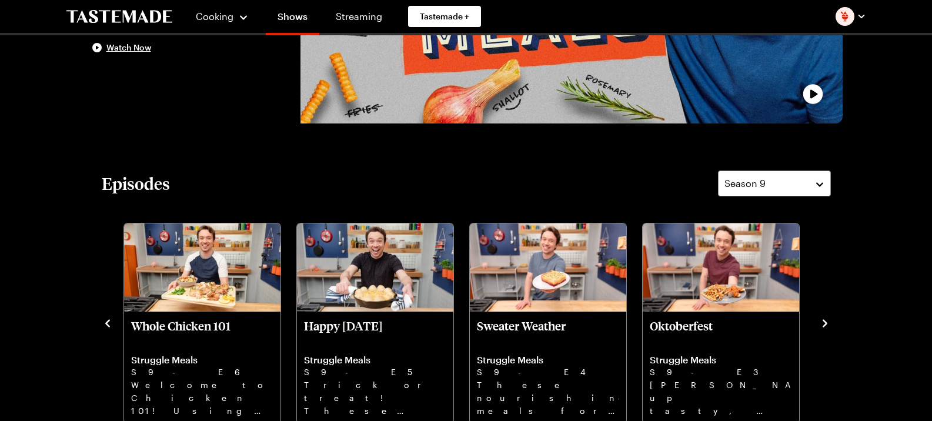
click at [819, 318] on icon "navigate to next item" at bounding box center [825, 324] width 12 height 12
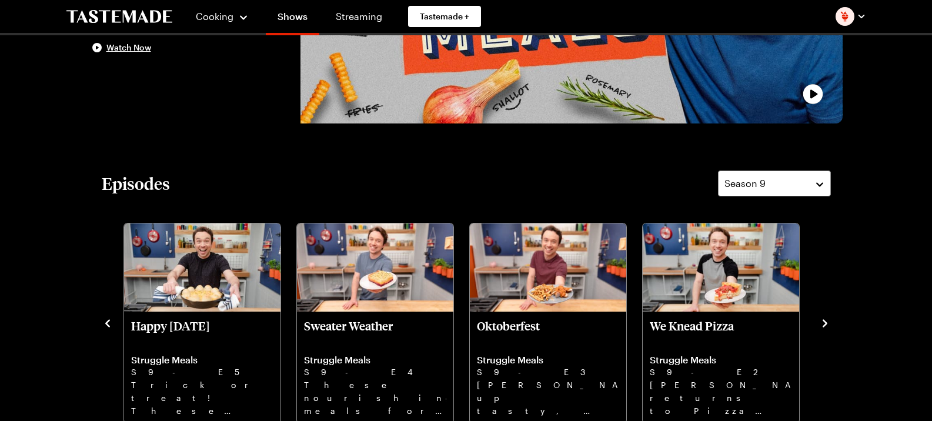
click at [819, 318] on icon "navigate to next item" at bounding box center [825, 324] width 12 height 12
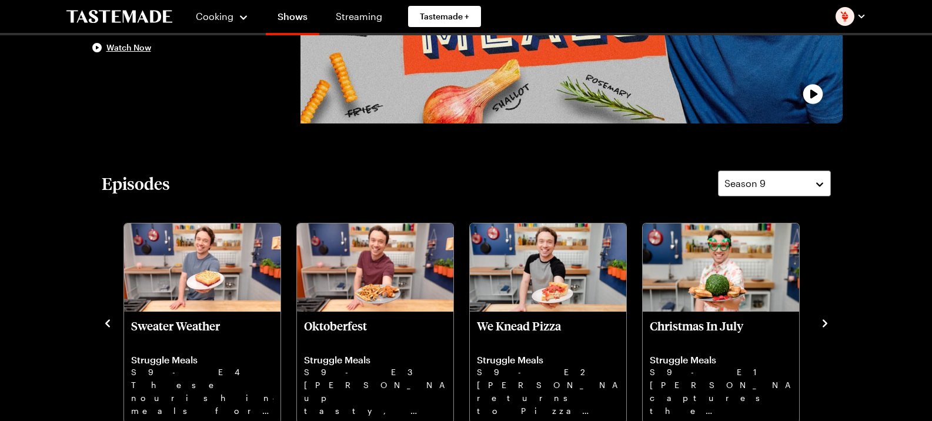
click at [819, 318] on icon "navigate to next item" at bounding box center [825, 324] width 12 height 12
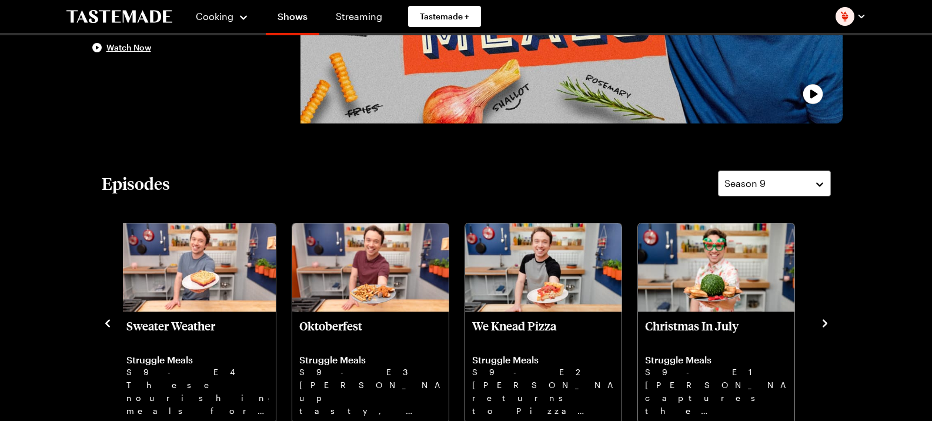
click at [819, 318] on icon "navigate to next item" at bounding box center [825, 324] width 12 height 12
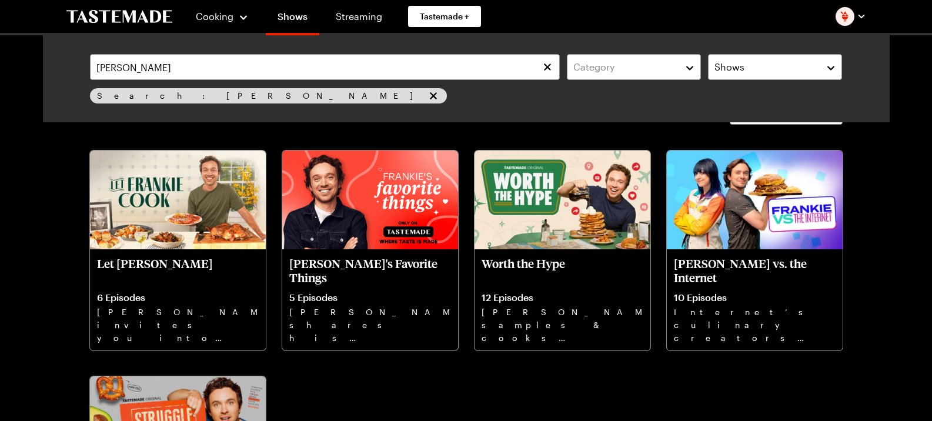
scroll to position [118, 0]
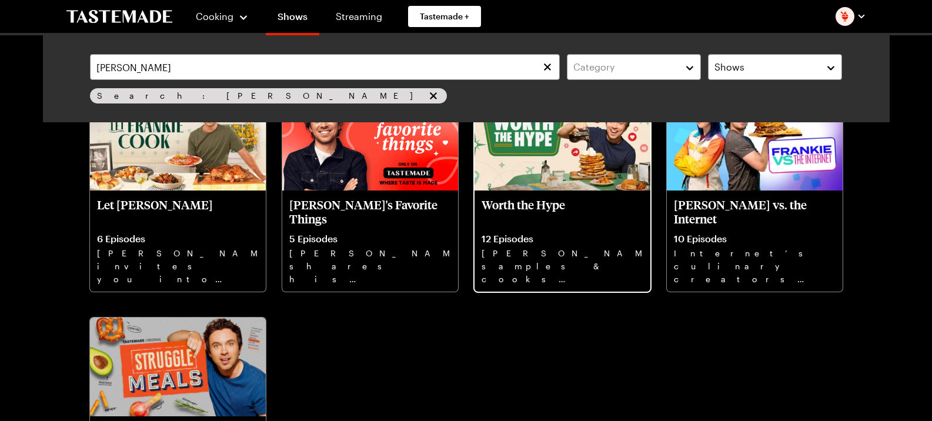
click at [511, 226] on div "Worth the Hype 12 Episodes Frankie Celenza samples & cooks buzzworthy bites in …" at bounding box center [563, 241] width 176 height 101
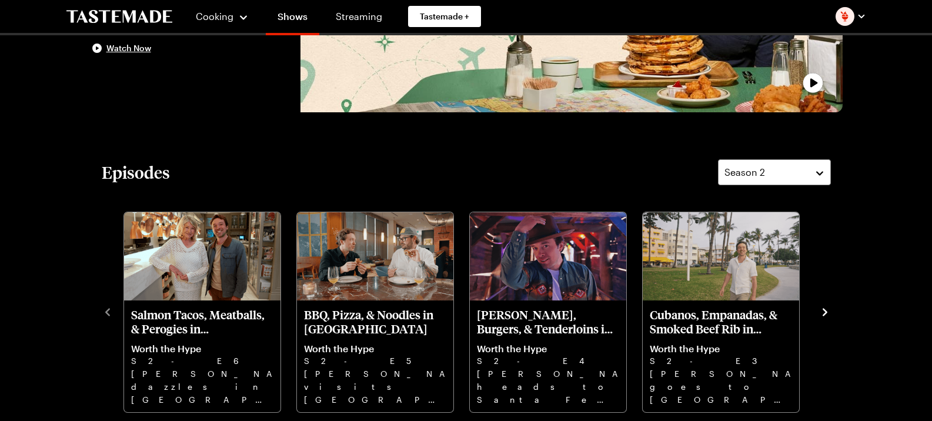
scroll to position [353, 0]
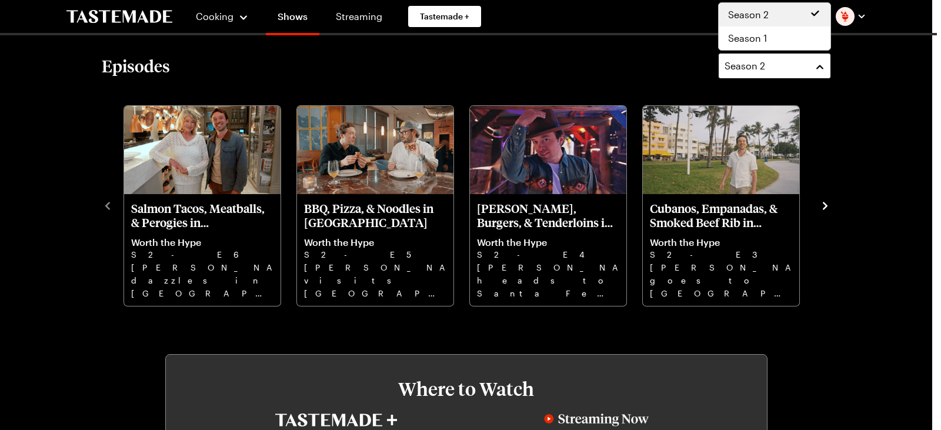
click at [768, 54] on button "Season 2" at bounding box center [774, 66] width 113 height 26
click at [758, 36] on span "Season 1" at bounding box center [747, 38] width 39 height 14
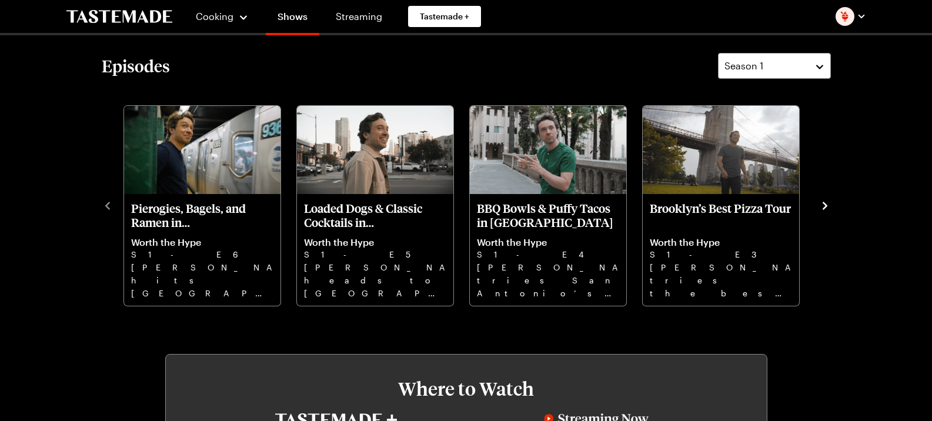
click at [824, 205] on icon "navigate to next item" at bounding box center [825, 206] width 12 height 12
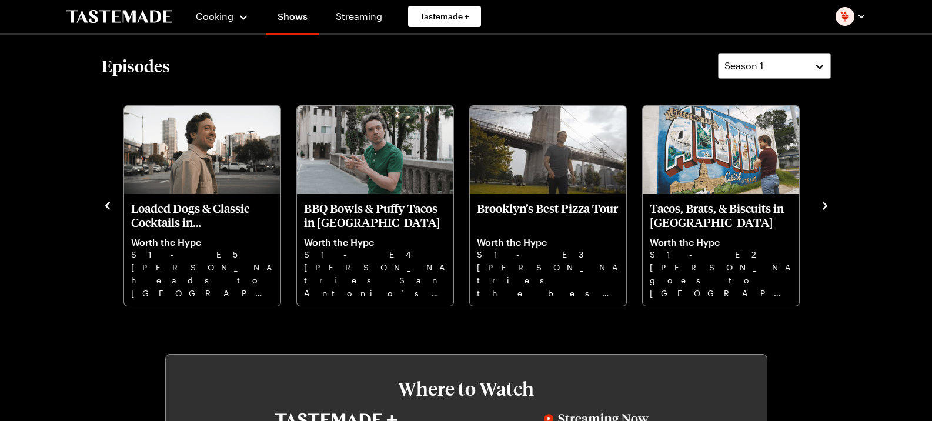
click at [823, 205] on icon "navigate to next item" at bounding box center [825, 206] width 12 height 12
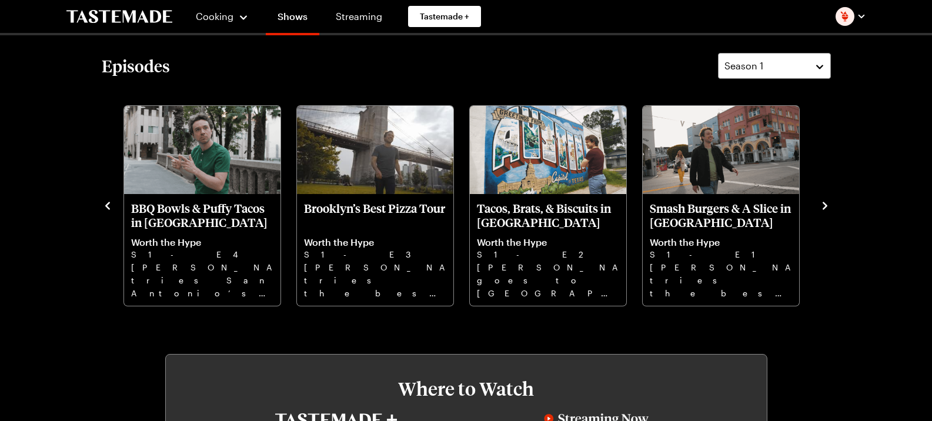
click at [823, 206] on icon "navigate to next item" at bounding box center [825, 206] width 12 height 12
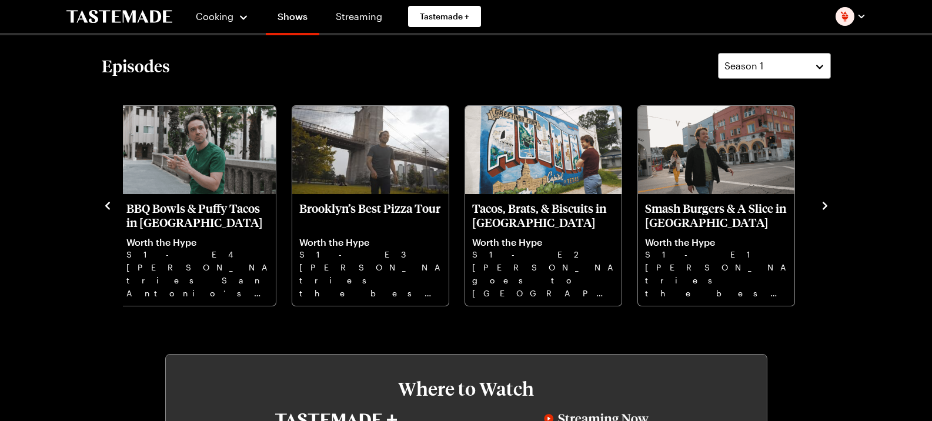
click at [823, 206] on icon "navigate to next item" at bounding box center [825, 206] width 12 height 12
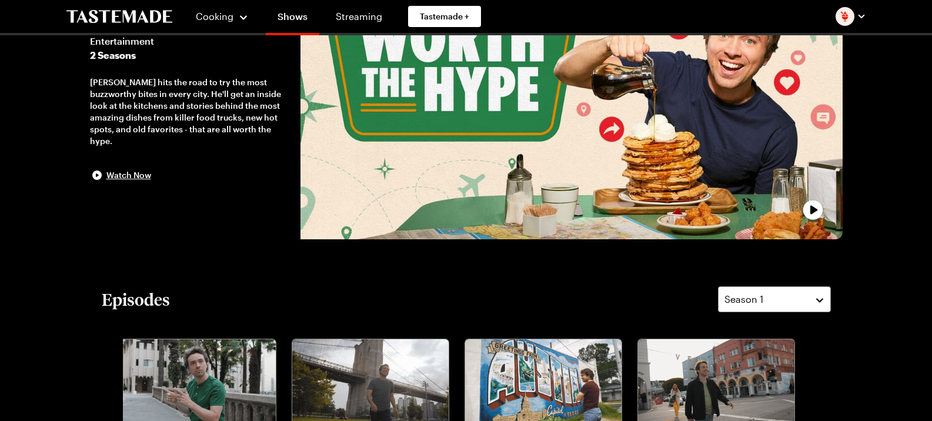
scroll to position [118, 0]
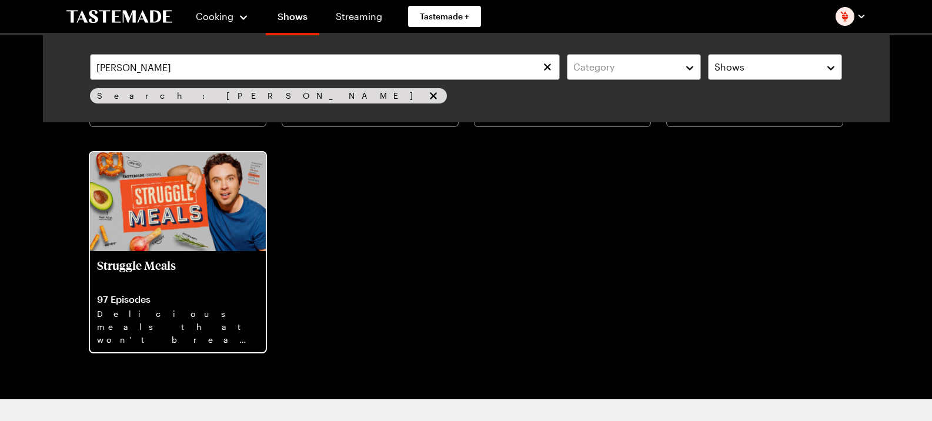
scroll to position [294, 0]
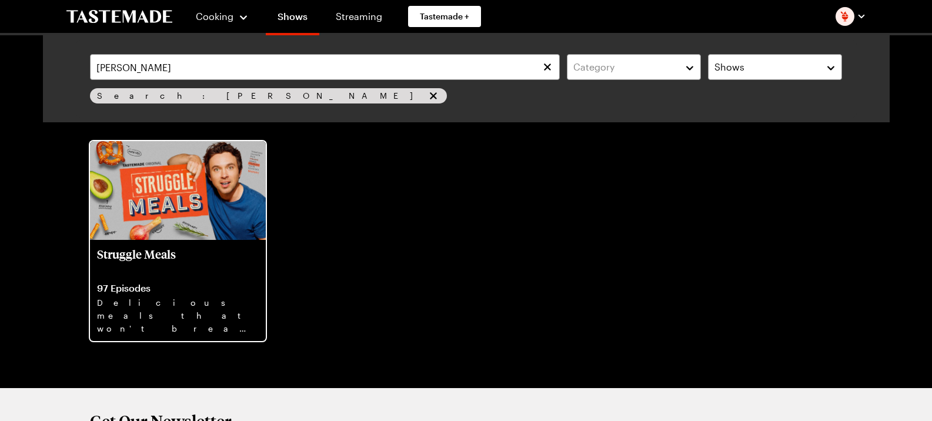
click at [188, 241] on div "Struggle Meals 97 Episodes Delicious meals that won't break the bank." at bounding box center [178, 290] width 176 height 101
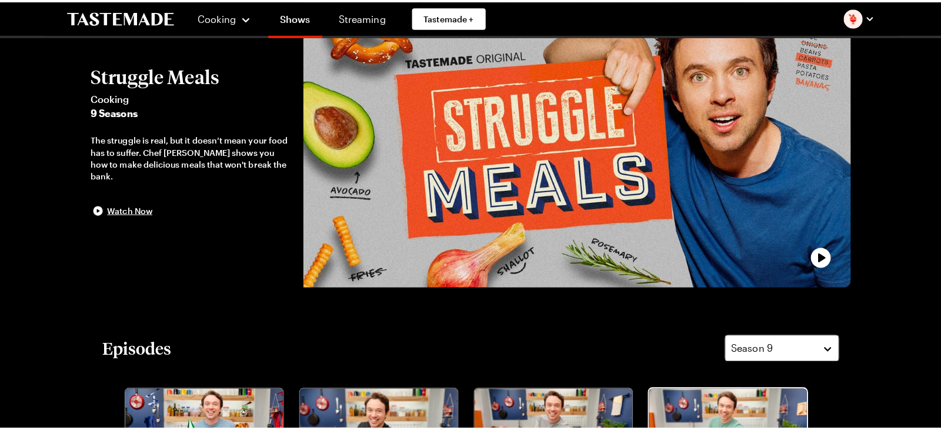
scroll to position [235, 0]
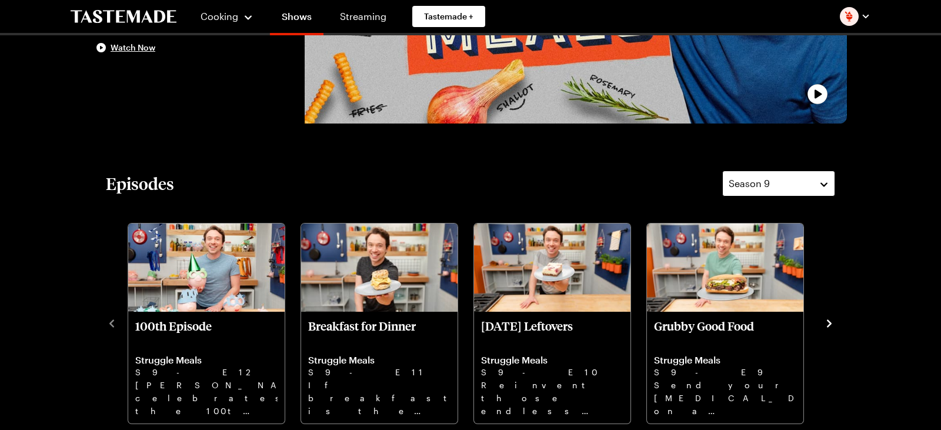
click at [765, 188] on span "Season 9" at bounding box center [749, 183] width 41 height 14
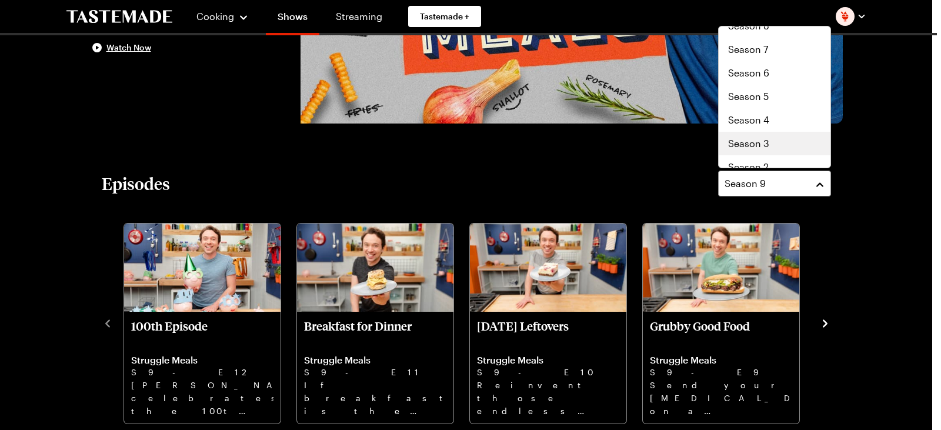
scroll to position [71, 0]
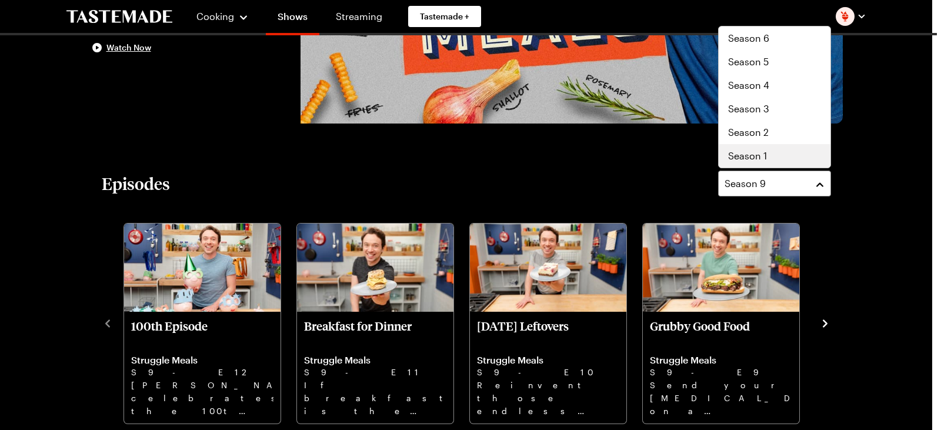
click at [754, 158] on span "Season 1" at bounding box center [747, 156] width 39 height 14
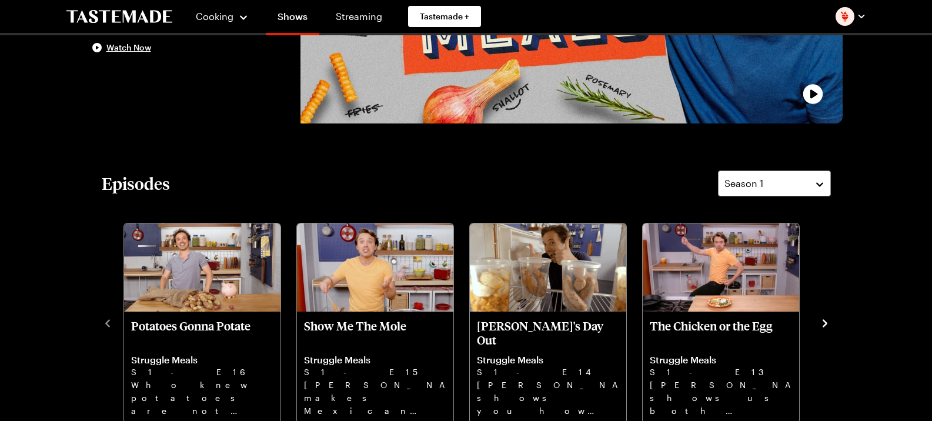
click at [825, 322] on icon "navigate to next item" at bounding box center [825, 323] width 5 height 8
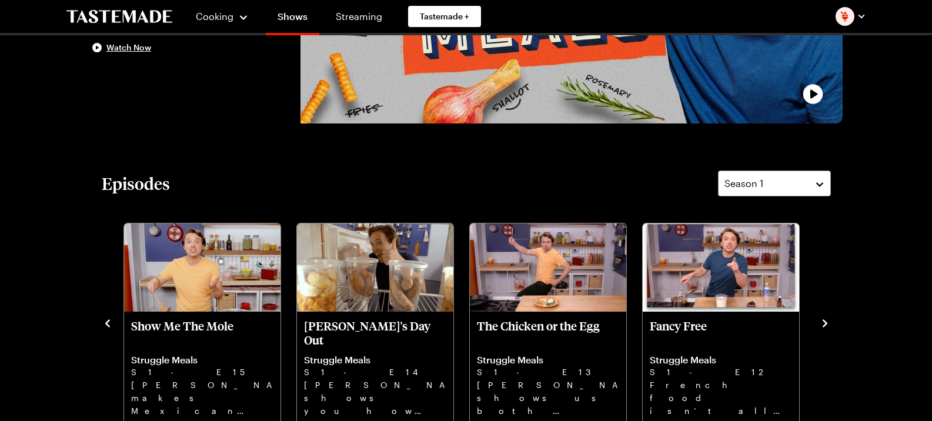
click at [825, 322] on icon "navigate to next item" at bounding box center [825, 323] width 5 height 8
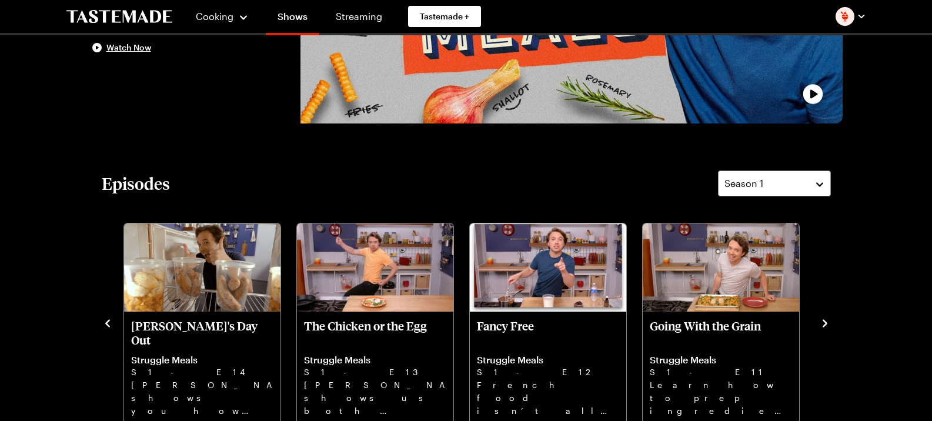
click at [825, 322] on icon "navigate to next item" at bounding box center [825, 323] width 5 height 8
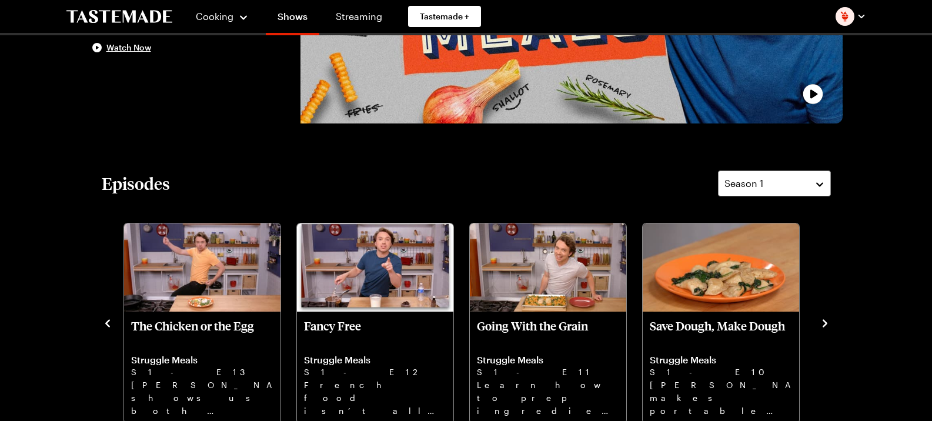
click at [825, 322] on icon "navigate to next item" at bounding box center [825, 323] width 5 height 8
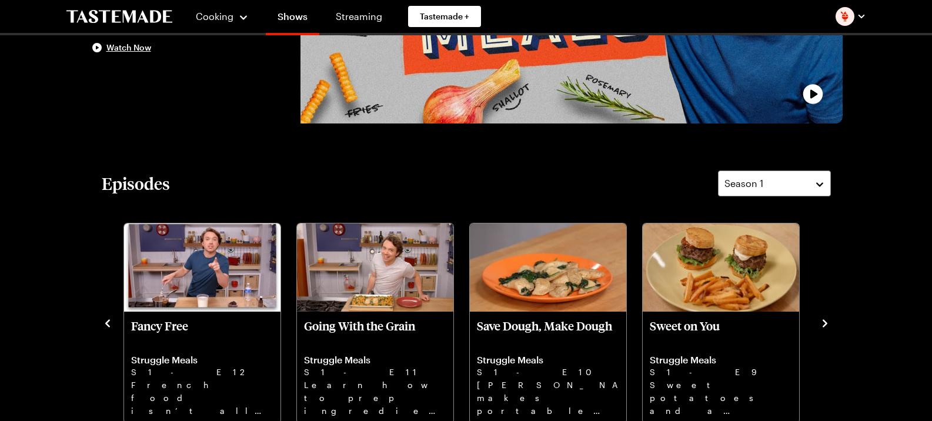
click at [825, 322] on icon "navigate to next item" at bounding box center [825, 323] width 5 height 8
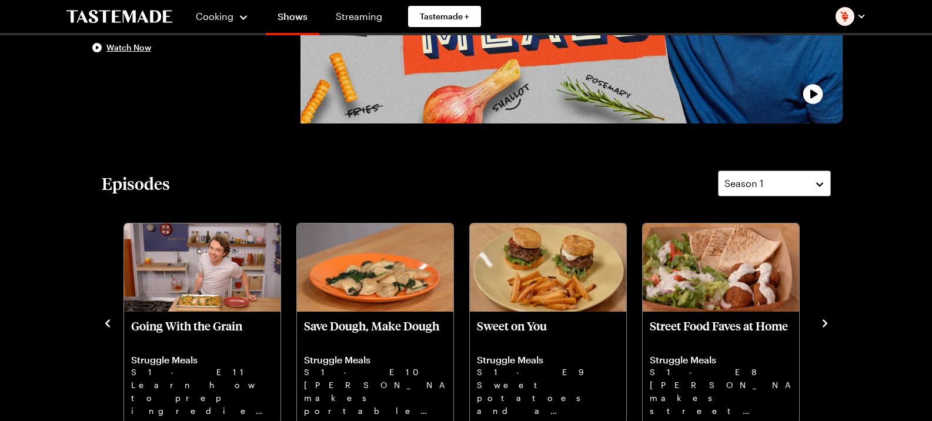
click at [825, 322] on icon "navigate to next item" at bounding box center [825, 323] width 5 height 8
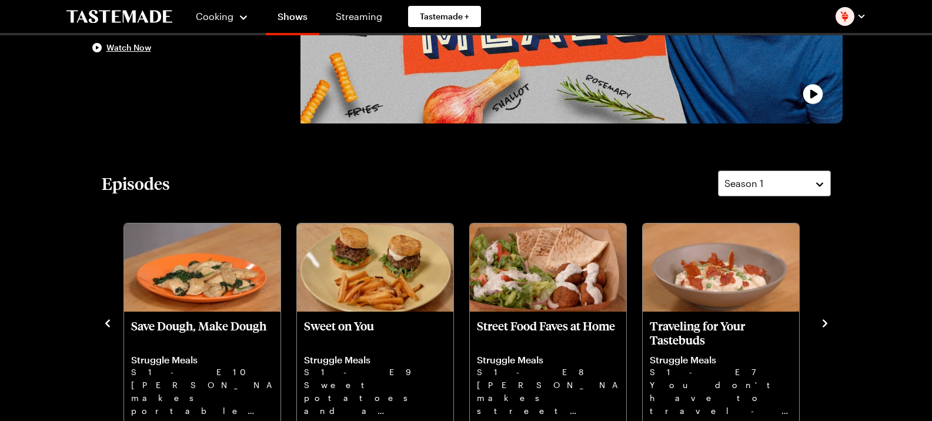
click at [825, 322] on icon "navigate to next item" at bounding box center [825, 323] width 5 height 8
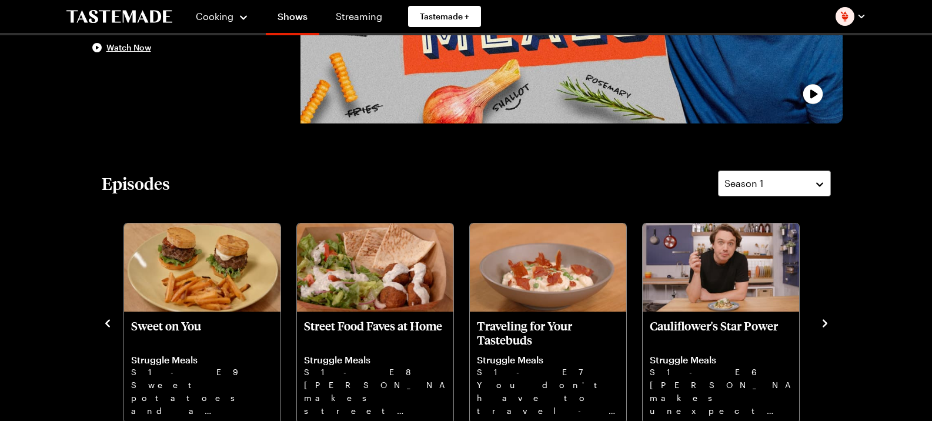
click at [825, 322] on icon "navigate to next item" at bounding box center [825, 323] width 5 height 8
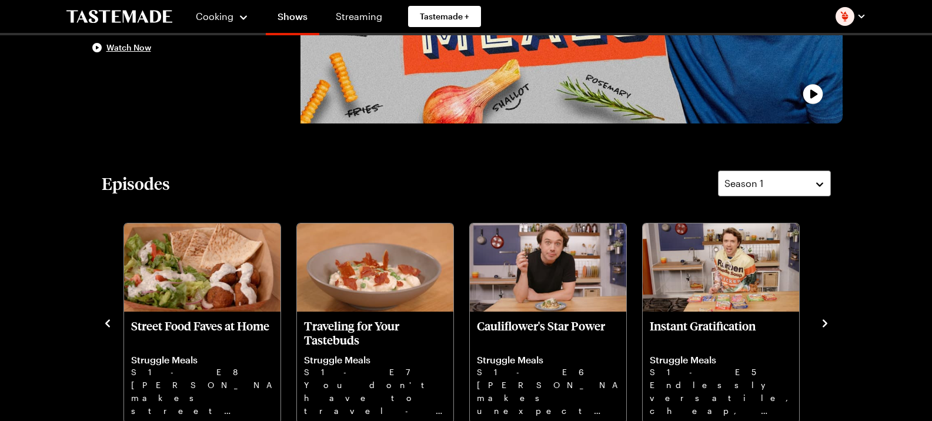
click at [825, 322] on icon "navigate to next item" at bounding box center [825, 323] width 5 height 8
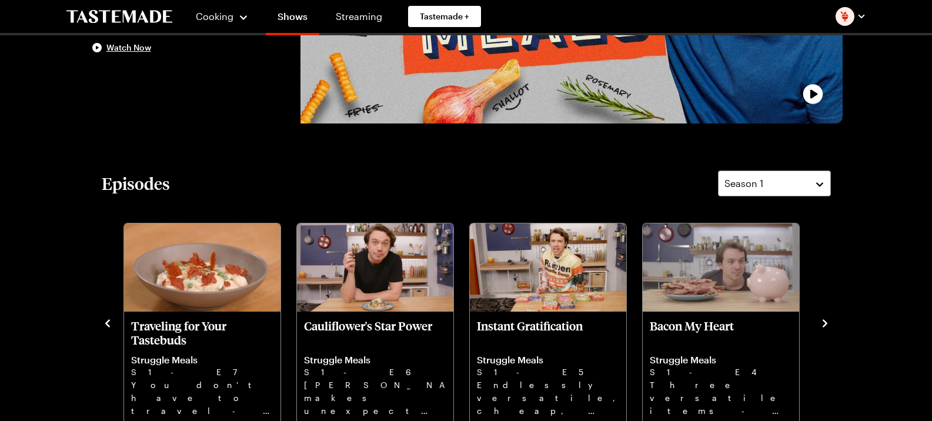
click at [825, 322] on icon "navigate to next item" at bounding box center [825, 323] width 5 height 8
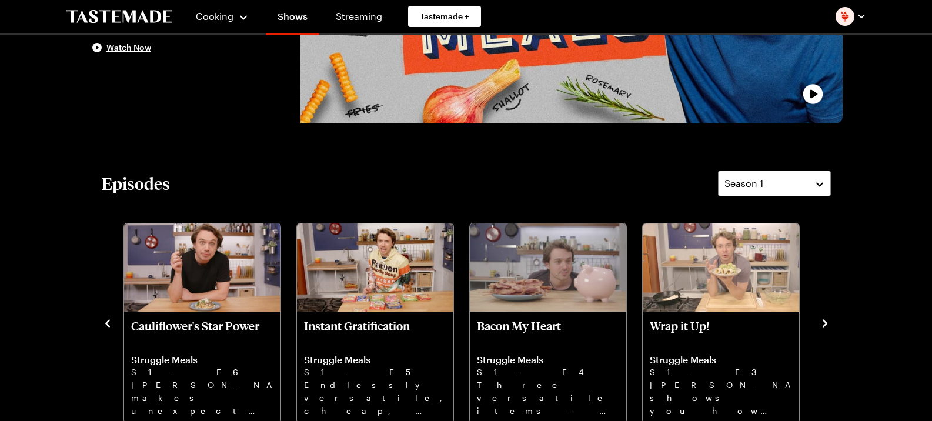
click at [825, 322] on icon "navigate to next item" at bounding box center [825, 323] width 5 height 8
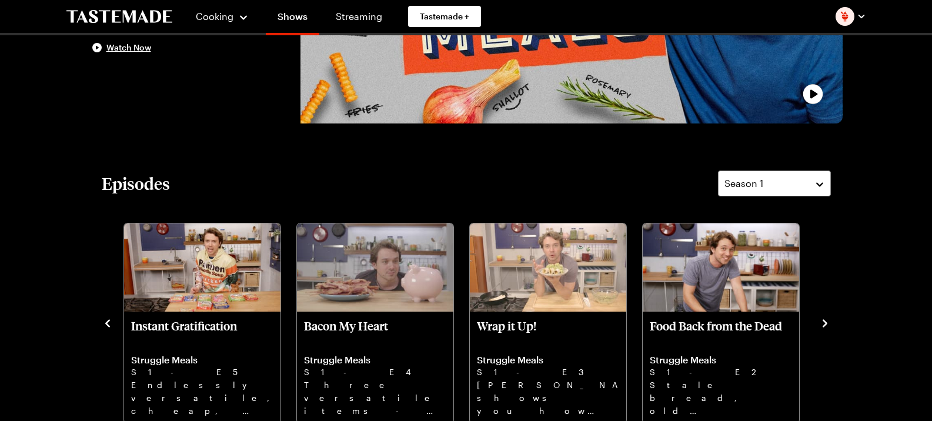
click at [825, 322] on icon "navigate to next item" at bounding box center [825, 323] width 5 height 8
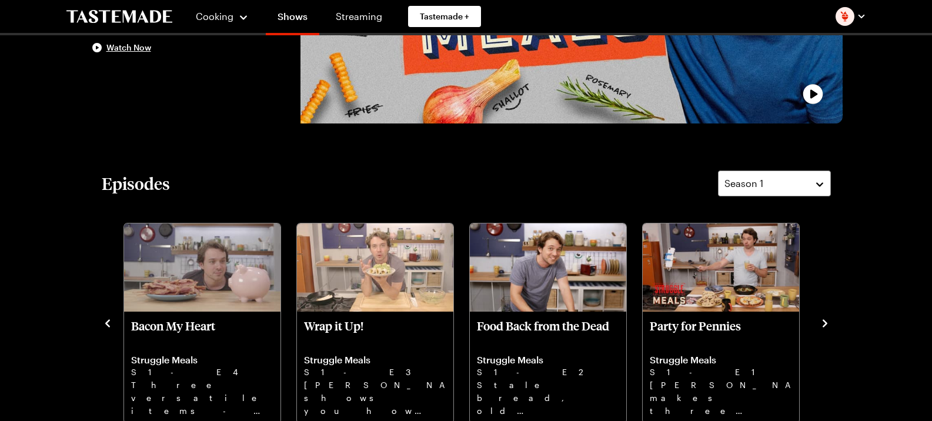
click at [825, 322] on icon "navigate to next item" at bounding box center [825, 323] width 5 height 8
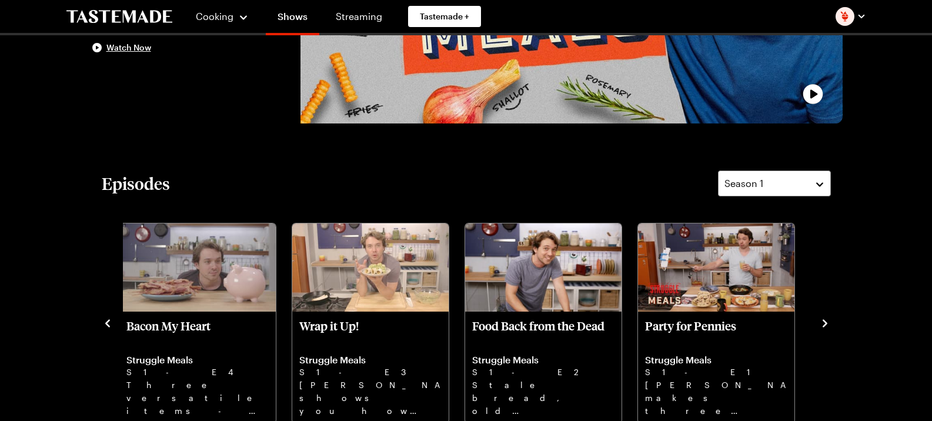
click at [104, 323] on icon "navigate to previous item" at bounding box center [108, 324] width 12 height 12
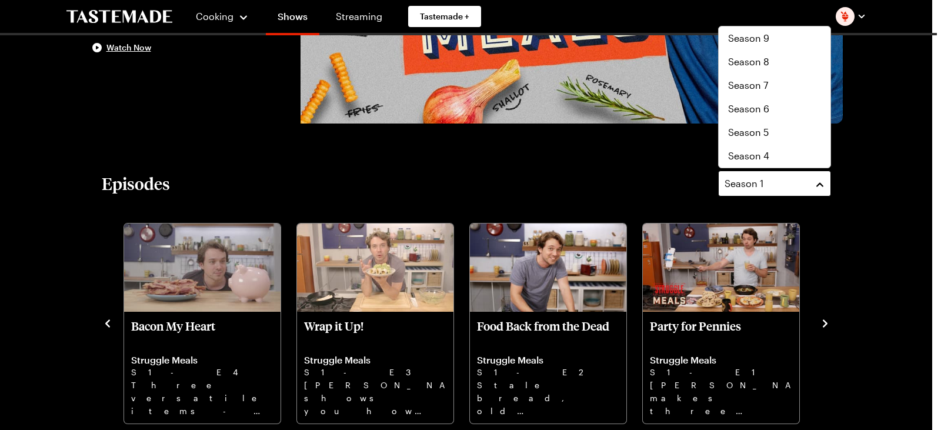
click at [753, 182] on span "Season 1" at bounding box center [744, 183] width 39 height 14
click at [762, 138] on span "Season 2" at bounding box center [748, 132] width 41 height 14
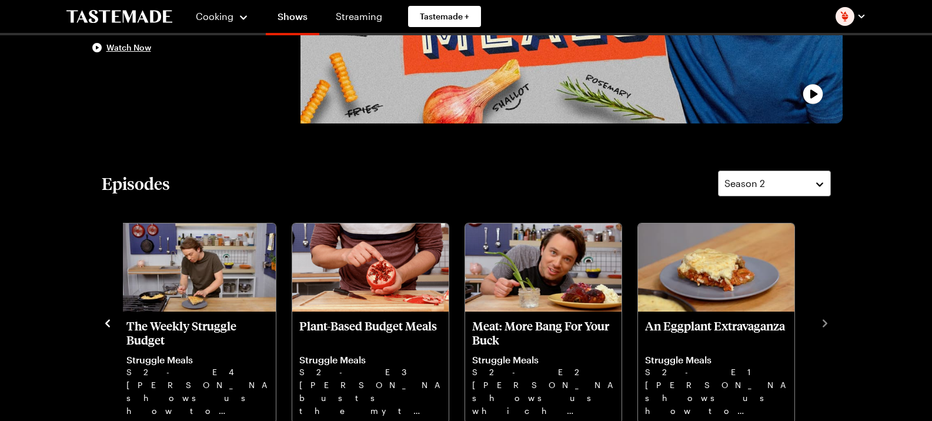
click at [831, 324] on div "Episodes Season 2 Hotdishes Struggle Meals S2 - E10 Discover Frankie's secrets …" at bounding box center [466, 298] width 753 height 254
click at [812, 318] on div "Hotdishes Struggle Meals S2 - E10 Discover Frankie's secrets to cook nutritious…" at bounding box center [466, 322] width 729 height 205
click at [106, 326] on icon "navigate to previous item" at bounding box center [108, 324] width 12 height 12
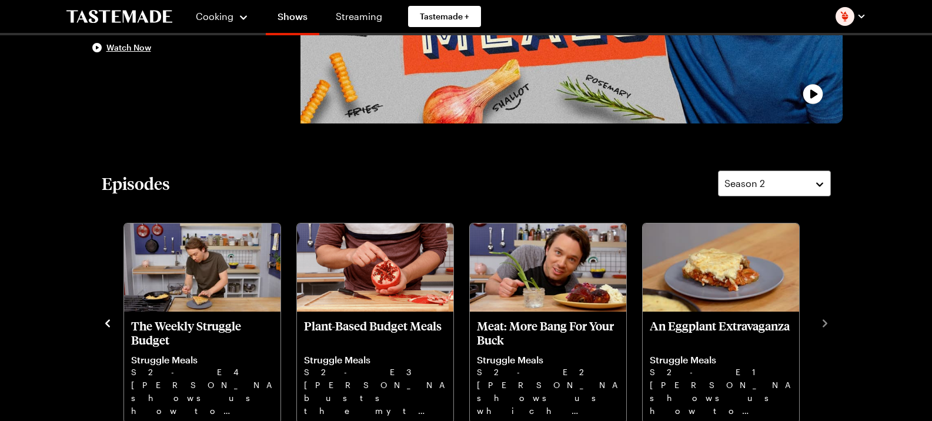
click at [106, 326] on icon "navigate to previous item" at bounding box center [108, 324] width 12 height 12
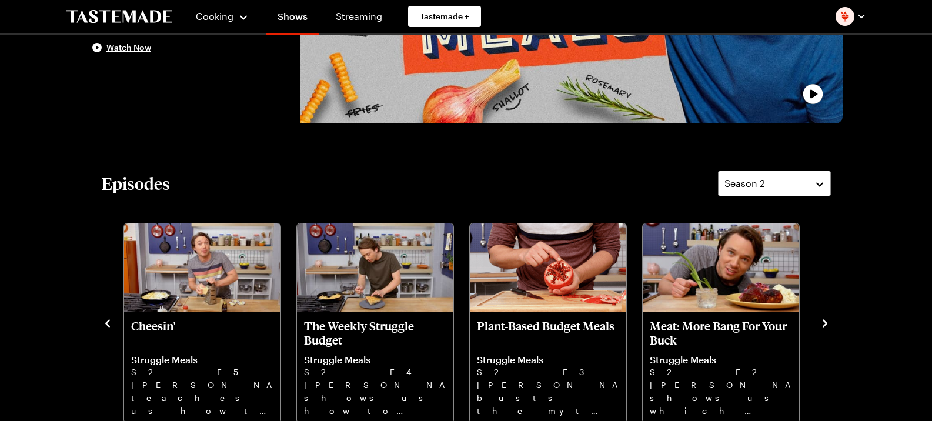
click at [102, 320] on icon "navigate to previous item" at bounding box center [108, 324] width 12 height 12
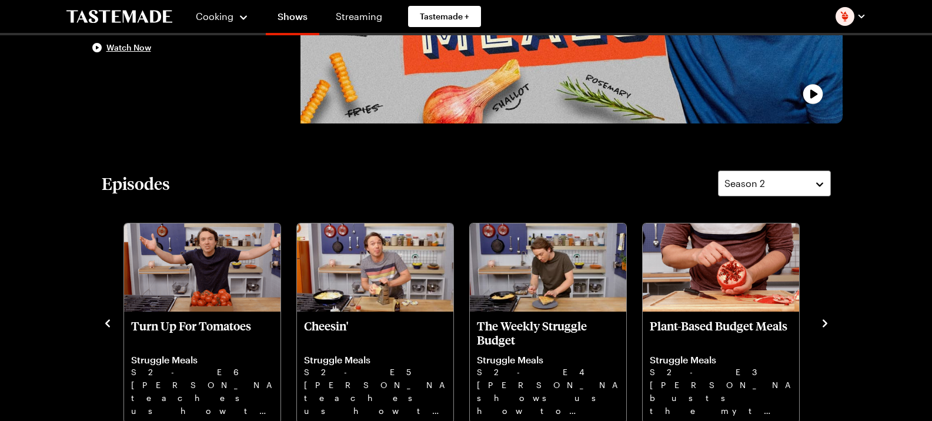
click at [102, 320] on icon "navigate to previous item" at bounding box center [108, 324] width 12 height 12
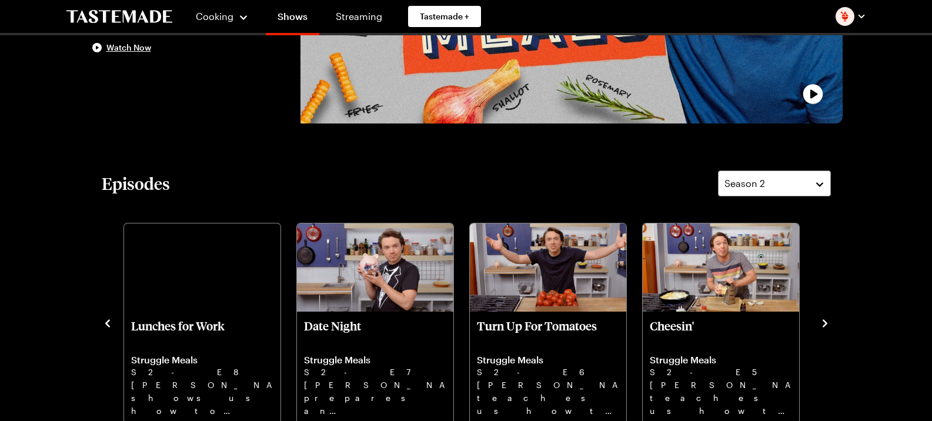
click at [102, 320] on icon "navigate to previous item" at bounding box center [108, 324] width 12 height 12
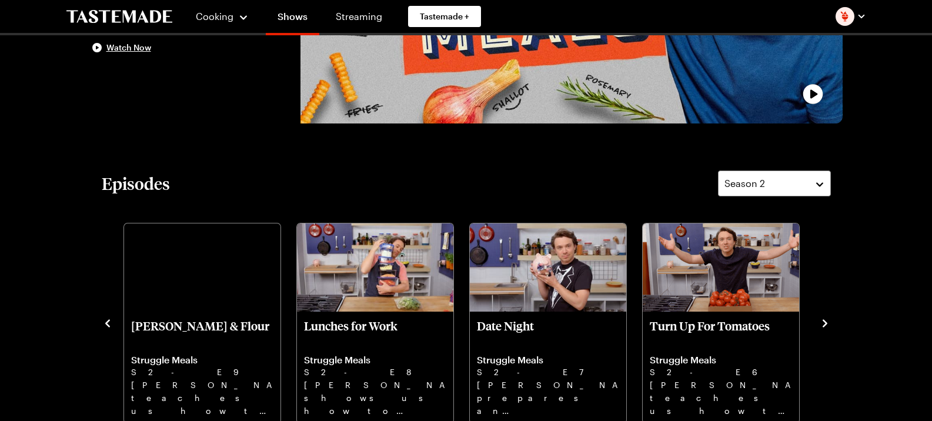
click at [102, 320] on icon "navigate to previous item" at bounding box center [108, 324] width 12 height 12
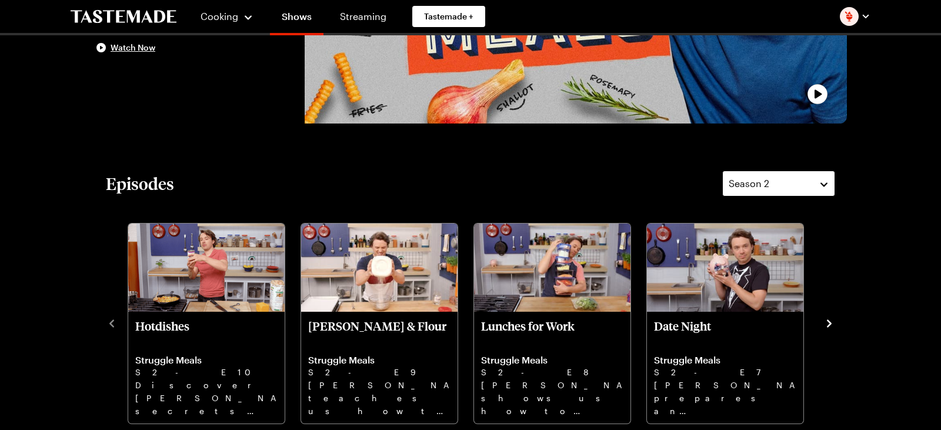
click at [757, 184] on span "Season 2" at bounding box center [749, 183] width 41 height 14
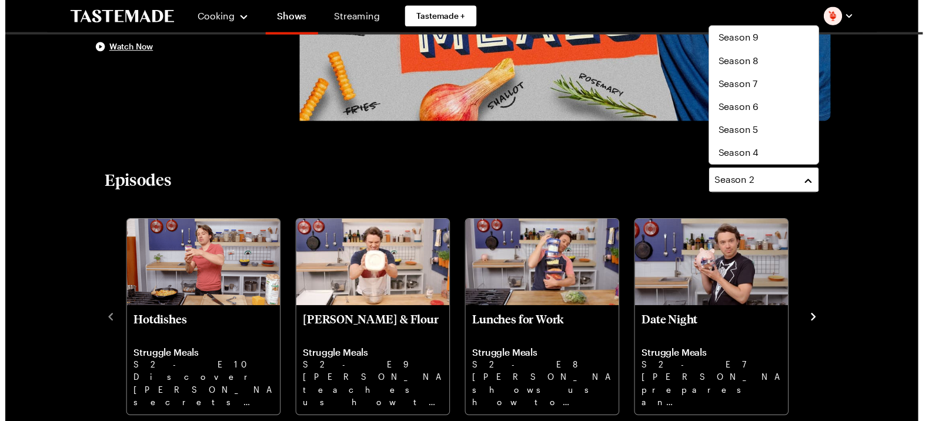
scroll to position [47, 0]
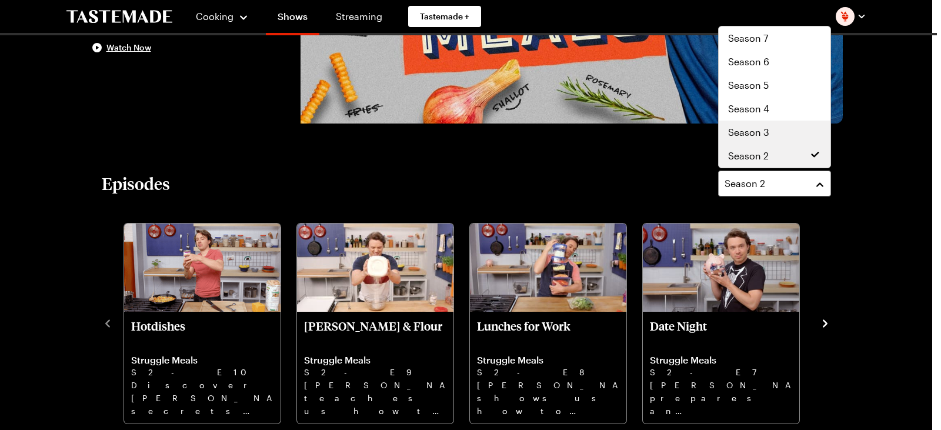
click at [765, 128] on span "Season 3" at bounding box center [748, 132] width 41 height 14
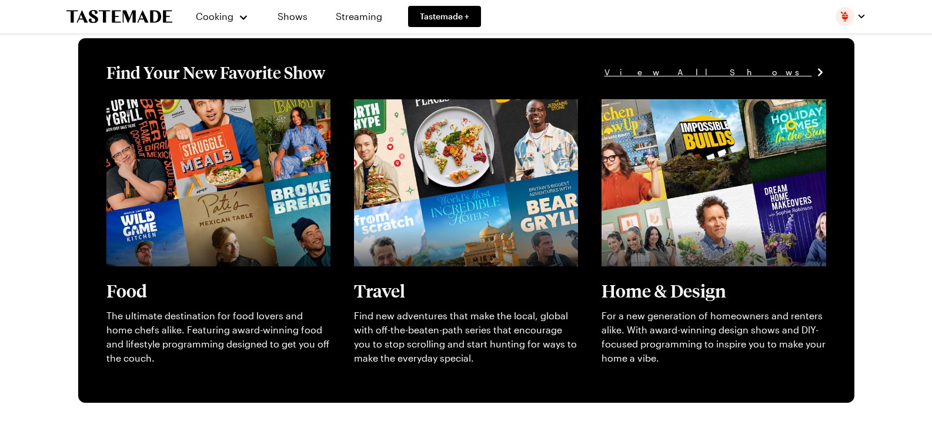
scroll to position [353, 0]
